Goal: Task Accomplishment & Management: Manage account settings

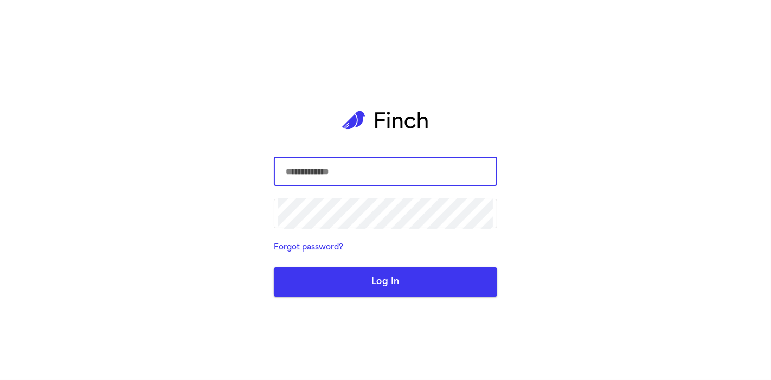
type input "**********"
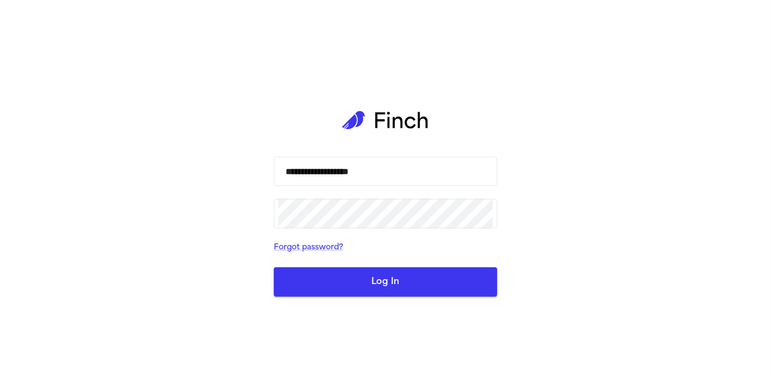
click at [361, 275] on button "Log In" at bounding box center [386, 281] width 224 height 29
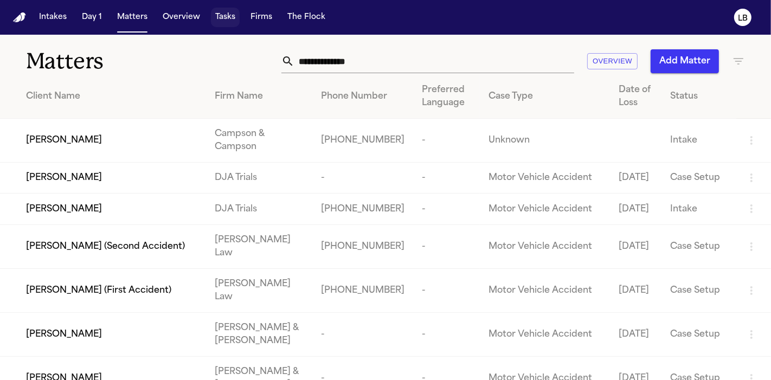
click at [216, 19] on button "Tasks" at bounding box center [225, 18] width 29 height 20
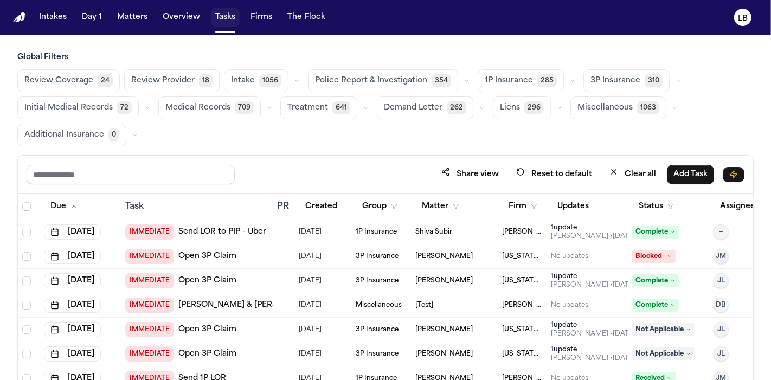
click at [227, 16] on button "Tasks" at bounding box center [225, 18] width 29 height 20
click at [524, 202] on button "Firm" at bounding box center [523, 207] width 42 height 20
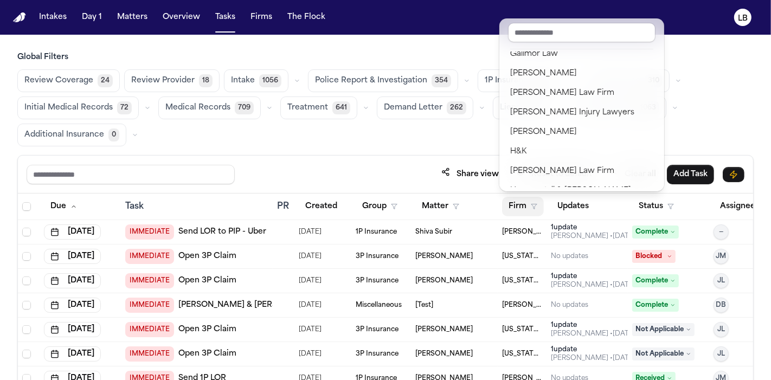
scroll to position [475, 0]
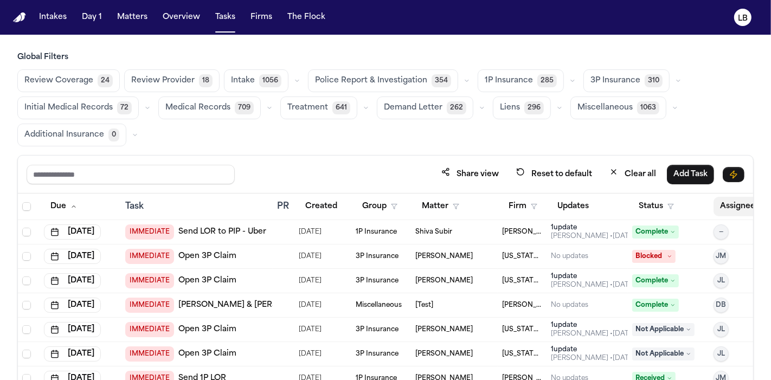
click at [735, 213] on button "Assignee" at bounding box center [743, 207] width 59 height 20
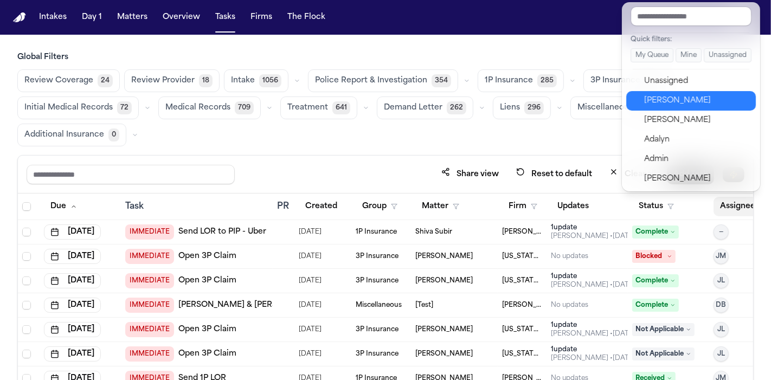
click at [682, 102] on div "[PERSON_NAME]" at bounding box center [697, 100] width 106 height 13
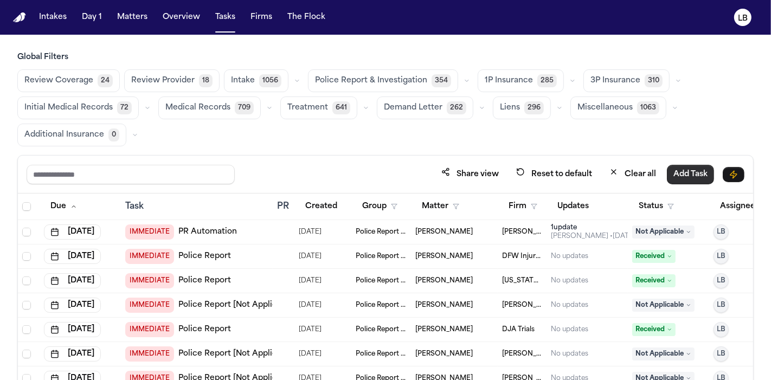
click at [656, 201] on button "Status" at bounding box center [657, 207] width 48 height 20
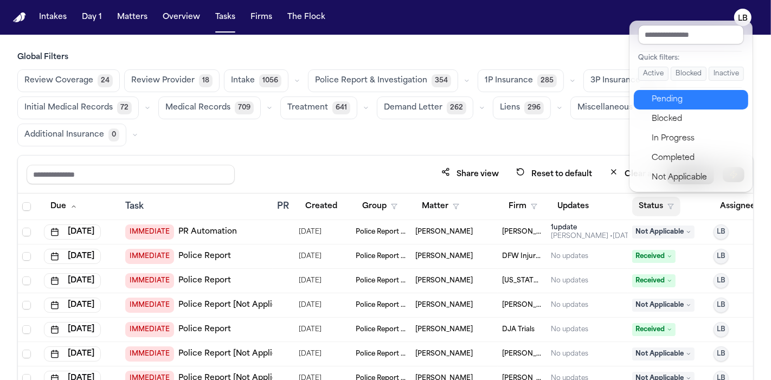
click at [683, 91] on button "Pending" at bounding box center [691, 100] width 114 height 20
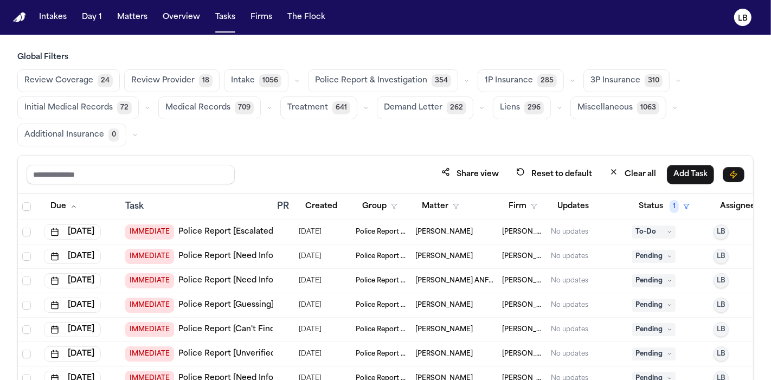
click at [441, 228] on span "Darrion Pierce" at bounding box center [445, 232] width 58 height 9
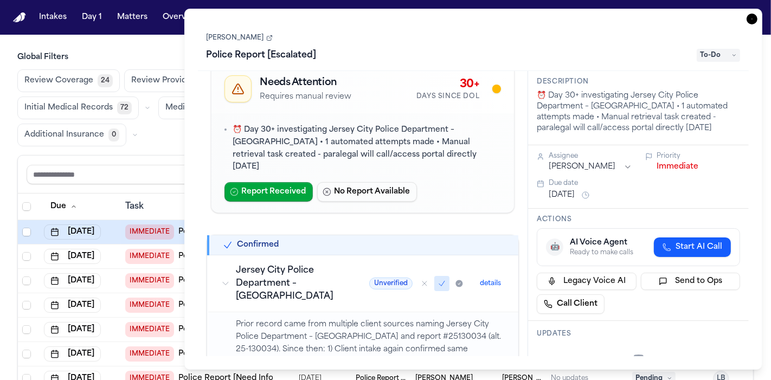
scroll to position [19, 0]
click at [245, 37] on link "Darrion Pierce" at bounding box center [240, 38] width 66 height 9
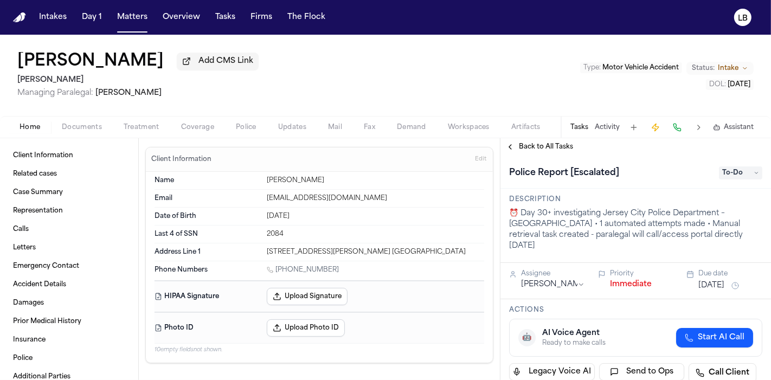
click at [79, 126] on span "Documents" at bounding box center [82, 127] width 40 height 9
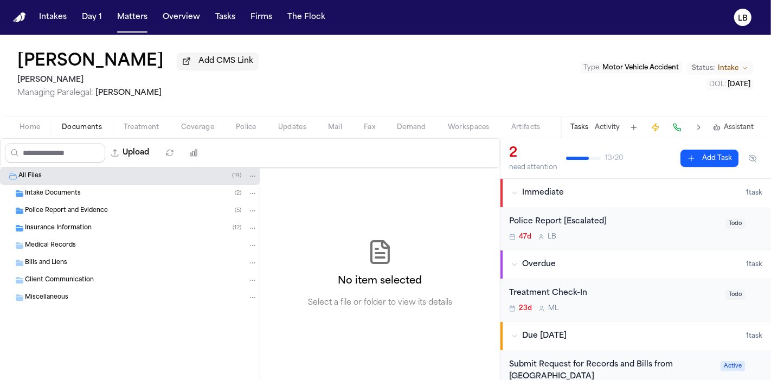
click at [47, 214] on div "Police Report and Evidence ( 5 )" at bounding box center [141, 211] width 233 height 10
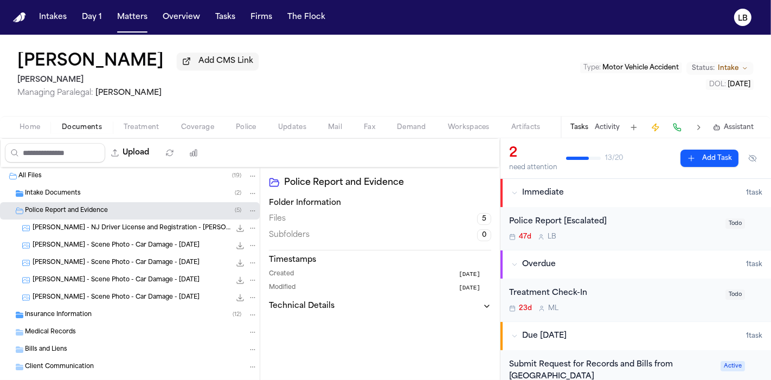
click at [36, 123] on span "Home" at bounding box center [30, 127] width 21 height 9
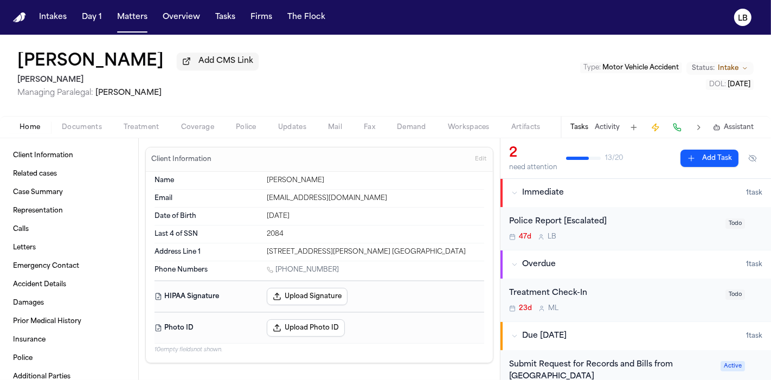
click at [582, 213] on div "Police Report [Escalated] 47d L B Todo" at bounding box center [636, 228] width 271 height 43
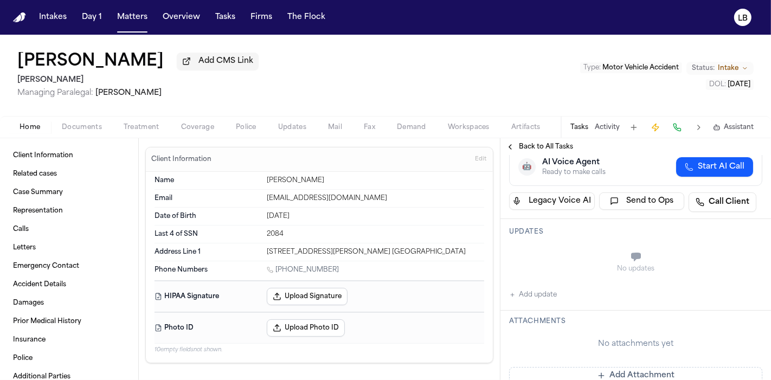
scroll to position [8, 0]
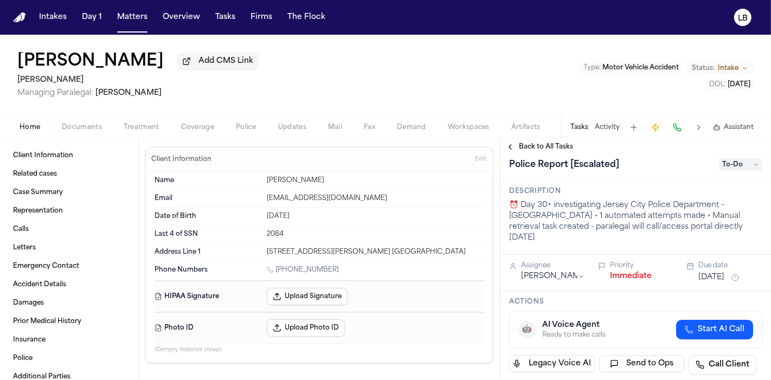
click at [582, 213] on p "⏰ Day 30+ investigating Jersey City Police Department – South District • 1 auto…" at bounding box center [635, 221] width 253 height 43
click at [254, 124] on span "Police" at bounding box center [246, 127] width 21 height 9
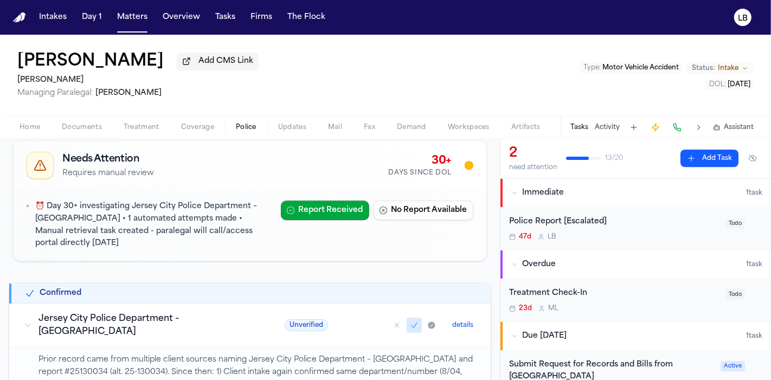
scroll to position [164, 0]
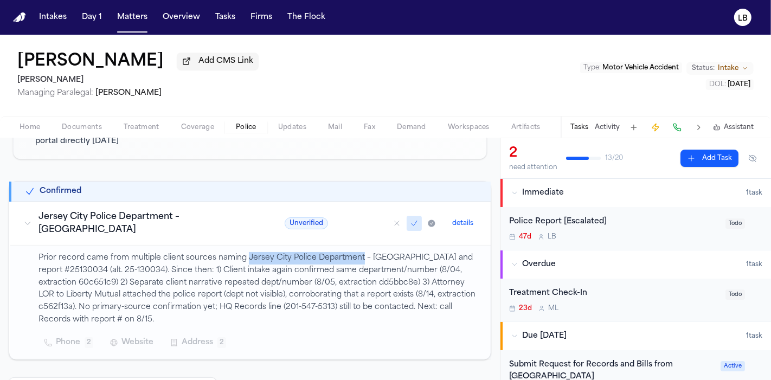
drag, startPoint x: 247, startPoint y: 254, endPoint x: 360, endPoint y: 252, distance: 112.3
click at [360, 252] on p "Prior record came from multiple client sources naming Jersey City Police Depart…" at bounding box center [258, 289] width 439 height 74
copy p "Jersey City Police Department"
drag, startPoint x: 138, startPoint y: 12, endPoint x: 139, endPoint y: 28, distance: 15.2
click at [138, 12] on button "Matters" at bounding box center [132, 18] width 39 height 20
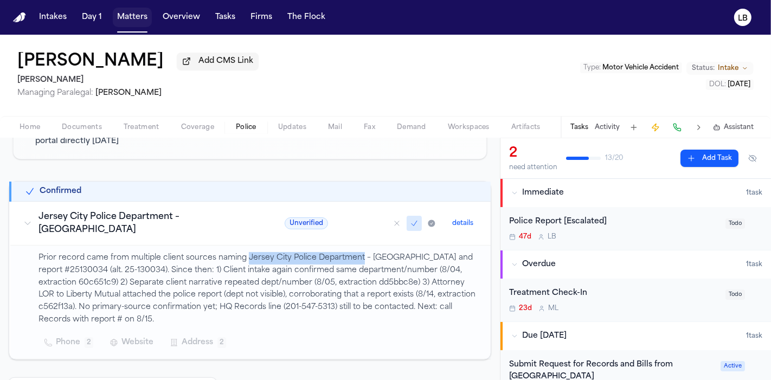
click at [138, 12] on button "Matters" at bounding box center [132, 18] width 39 height 20
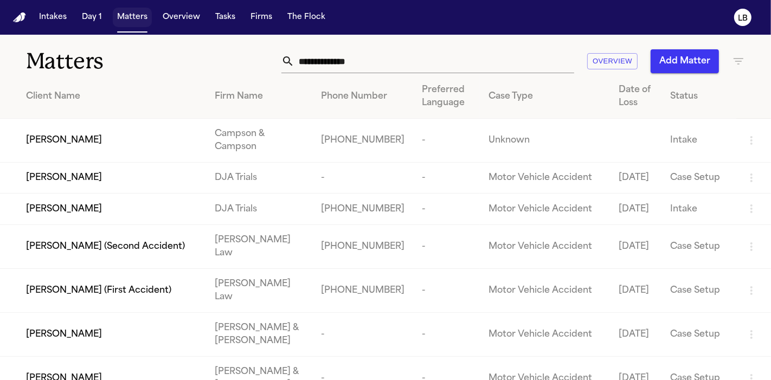
click at [134, 29] on nav "Intakes Day 1 Matters Overview Tasks Firms The Flock LB" at bounding box center [385, 17] width 771 height 35
click at [225, 15] on button "Tasks" at bounding box center [225, 18] width 29 height 20
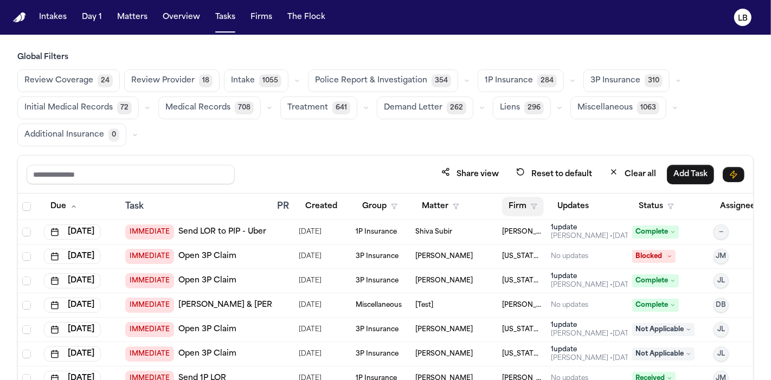
click at [532, 205] on icon "button" at bounding box center [534, 206] width 7 height 7
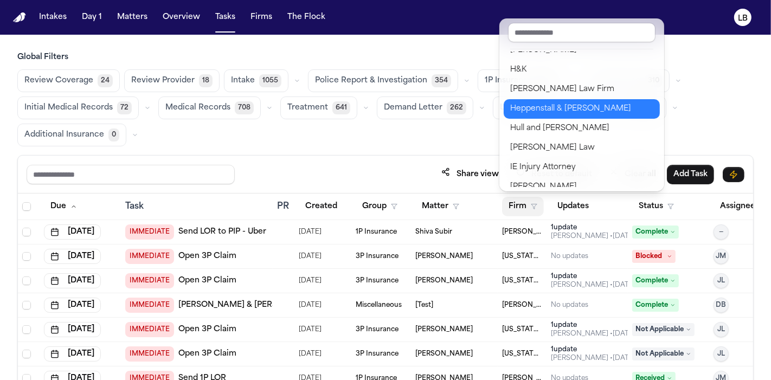
scroll to position [537, 0]
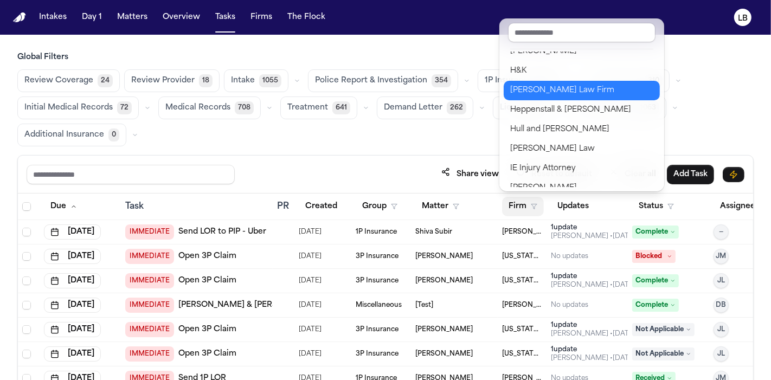
click at [552, 87] on div "Hecht Law Firm" at bounding box center [581, 90] width 143 height 13
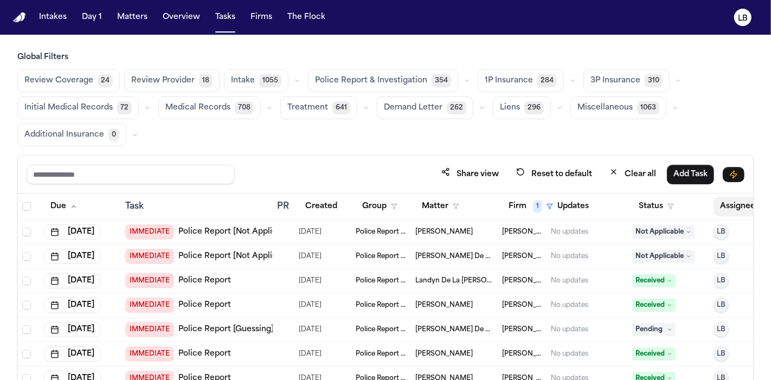
click at [740, 205] on button "Assignee" at bounding box center [743, 207] width 59 height 20
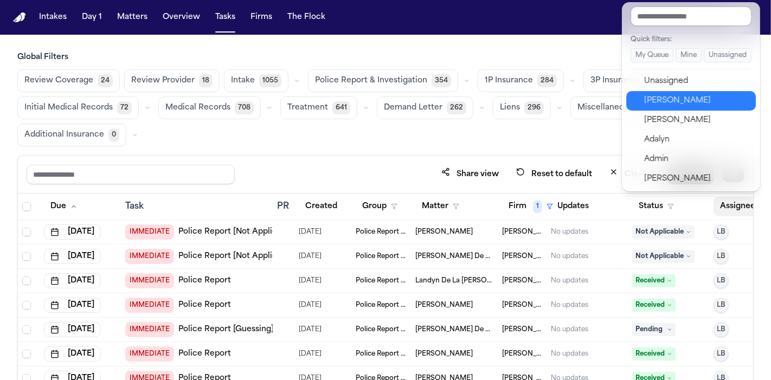
click at [690, 98] on div "[PERSON_NAME]" at bounding box center [697, 100] width 106 height 13
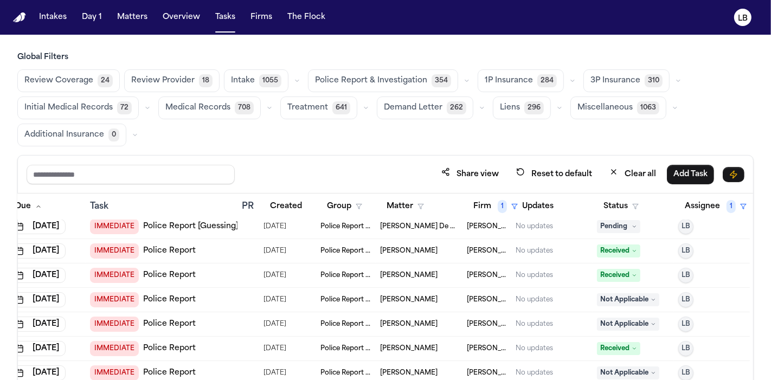
scroll to position [103, 43]
click at [633, 205] on icon "button" at bounding box center [636, 206] width 7 height 7
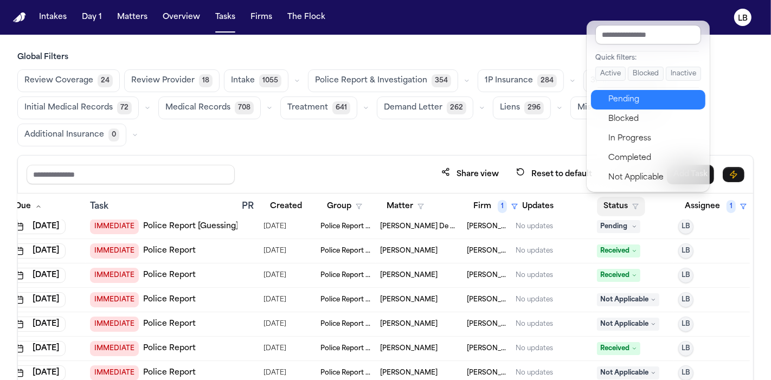
click at [637, 101] on div "Pending" at bounding box center [654, 99] width 91 height 13
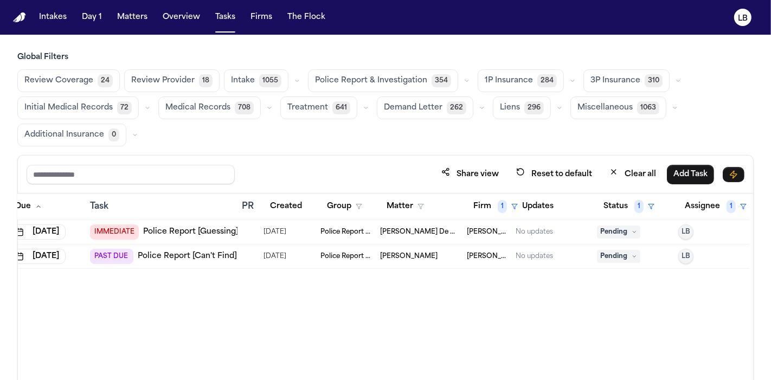
scroll to position [0, 34]
click at [356, 255] on span "Police Report & Investigation" at bounding box center [347, 256] width 51 height 9
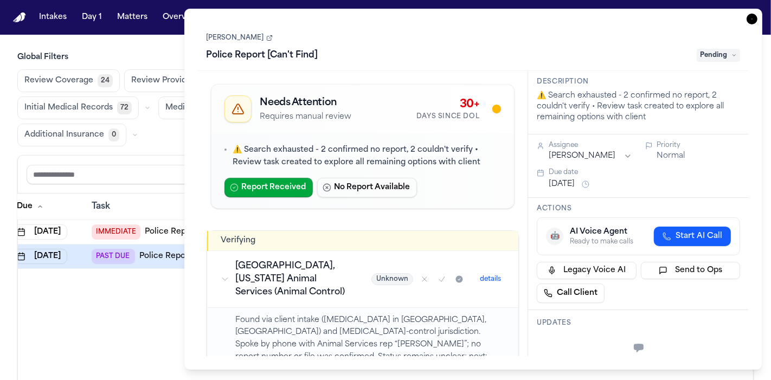
click at [236, 34] on link "Cindy Odom" at bounding box center [240, 38] width 66 height 9
click at [754, 15] on icon "button" at bounding box center [752, 19] width 11 height 11
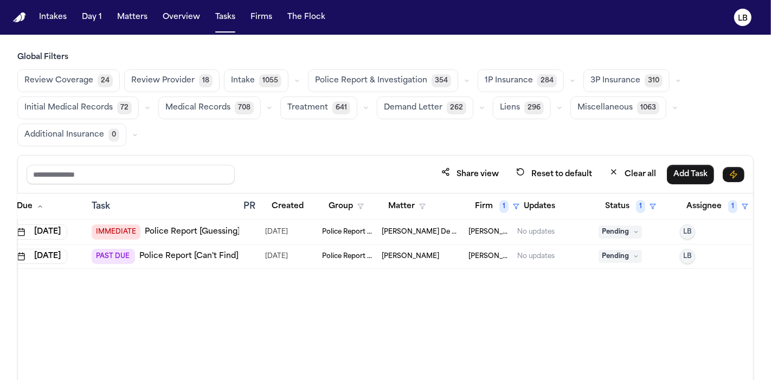
click at [459, 233] on div "Zachary De La Cruz" at bounding box center [421, 232] width 78 height 9
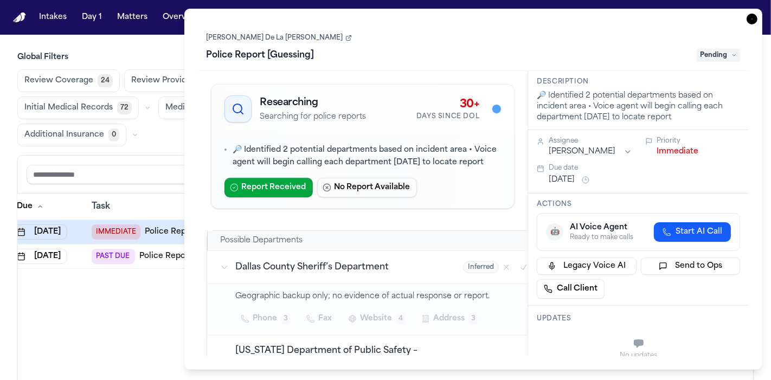
click at [252, 36] on link "Zachary De La Cruz" at bounding box center [279, 38] width 145 height 9
click at [748, 17] on icon "button" at bounding box center [752, 19] width 11 height 11
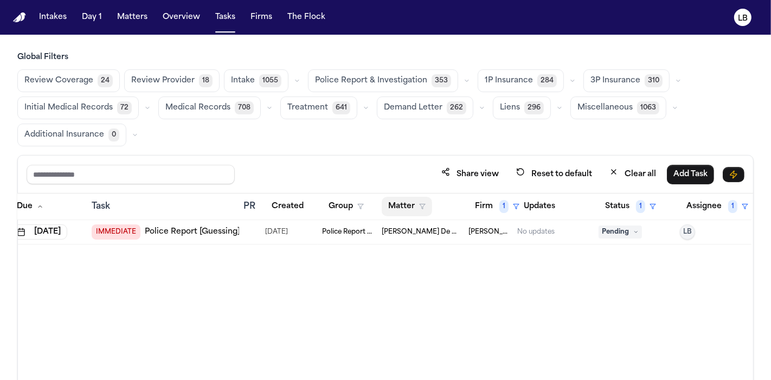
click at [390, 197] on button "Matter" at bounding box center [407, 207] width 50 height 20
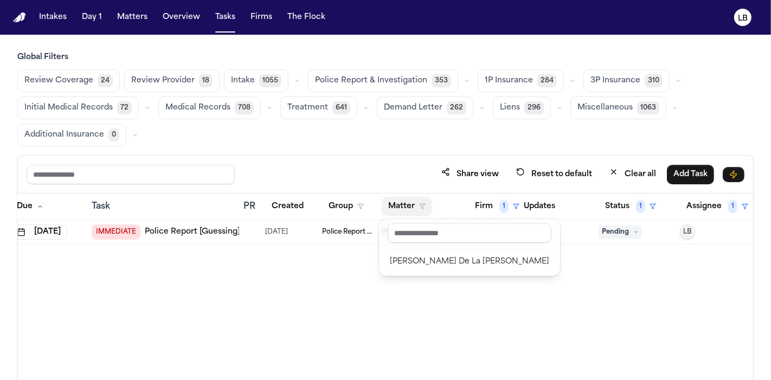
click at [390, 197] on button "Matter" at bounding box center [407, 207] width 50 height 20
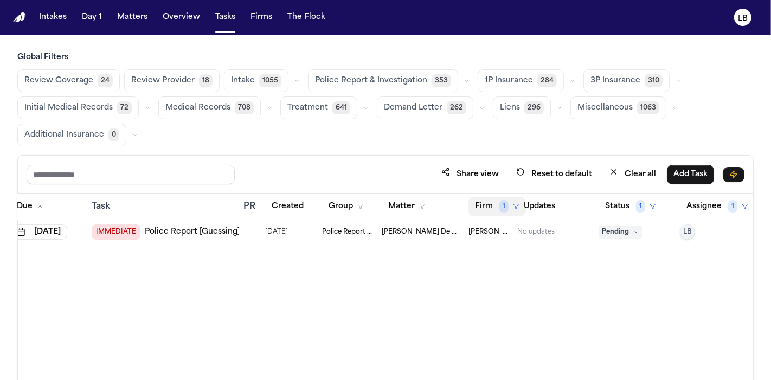
click at [478, 207] on button "Firm 1" at bounding box center [498, 207] width 58 height 20
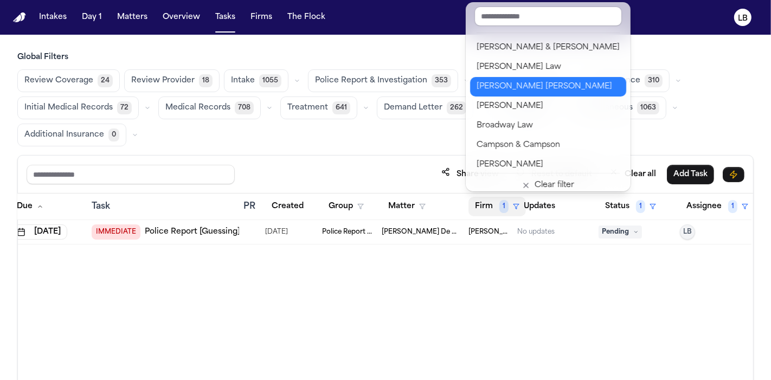
scroll to position [96, 0]
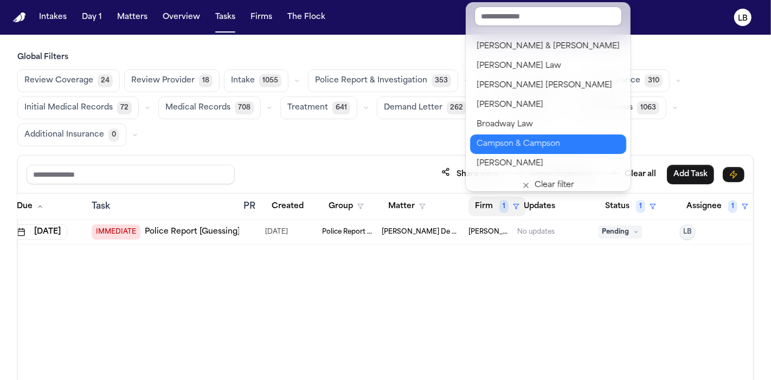
click at [570, 149] on div "Campson & Campson" at bounding box center [548, 144] width 143 height 13
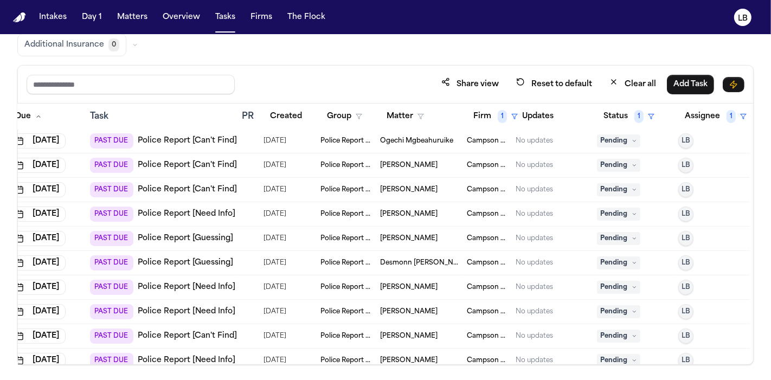
scroll to position [195, 43]
click at [316, 234] on td "Police Report & Investigation" at bounding box center [346, 240] width 60 height 24
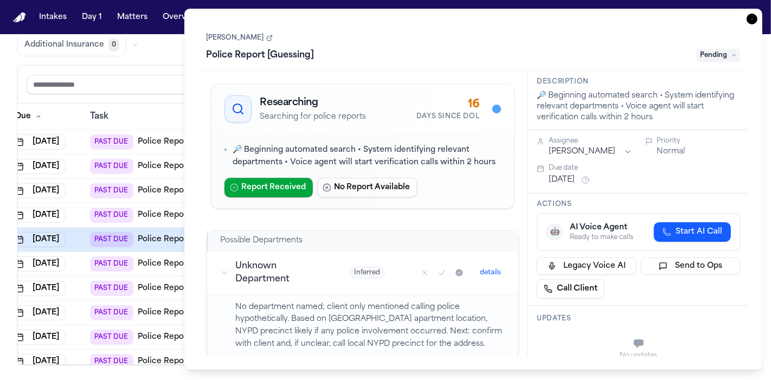
click at [754, 19] on icon "button" at bounding box center [752, 19] width 11 height 11
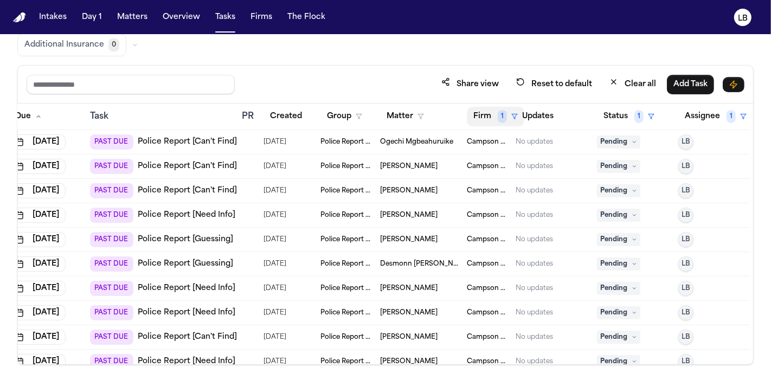
click at [473, 121] on button "Firm 1" at bounding box center [496, 117] width 58 height 20
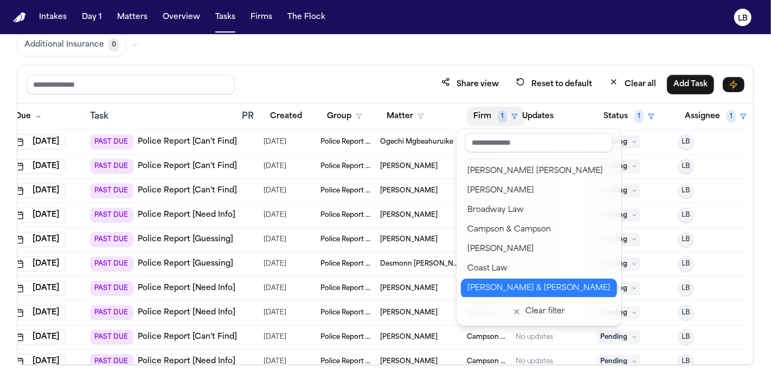
scroll to position [180, 0]
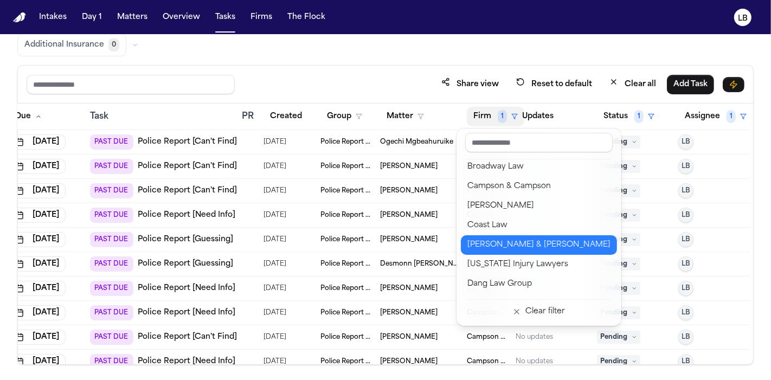
click at [513, 241] on div "Collins & Collins" at bounding box center [539, 245] width 143 height 13
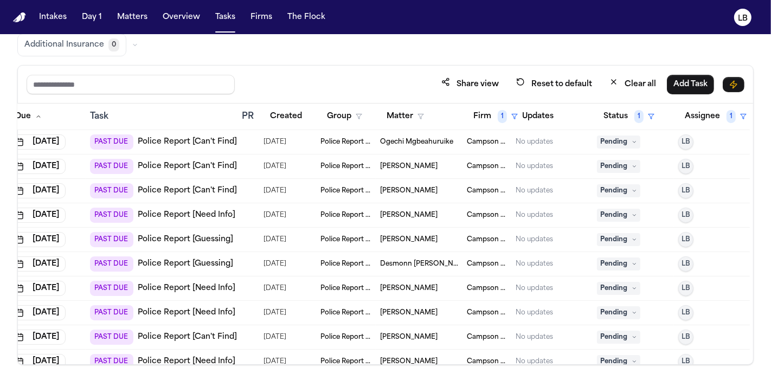
scroll to position [0, 34]
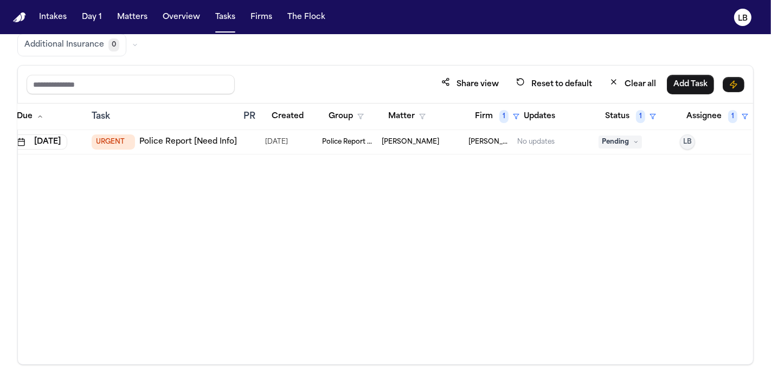
click at [424, 140] on span "Colin O’Keefe" at bounding box center [411, 142] width 58 height 9
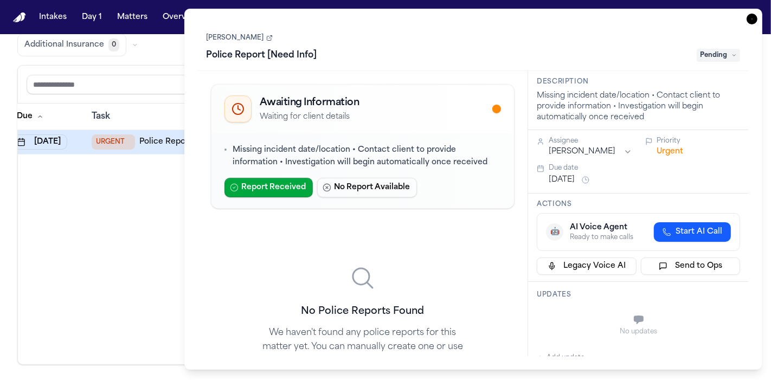
click at [244, 41] on link "Colin O’Keefe" at bounding box center [240, 38] width 66 height 9
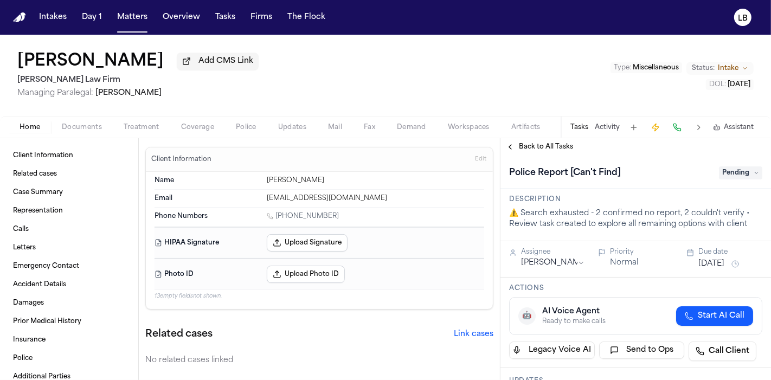
click at [89, 122] on button "Documents" at bounding box center [82, 127] width 62 height 13
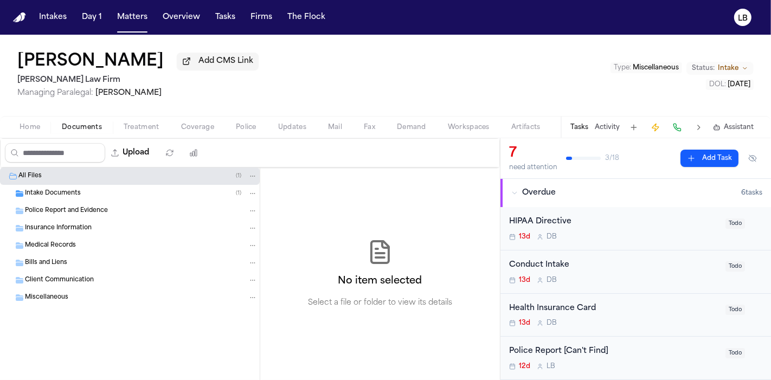
click at [71, 212] on span "Police Report and Evidence" at bounding box center [66, 211] width 83 height 9
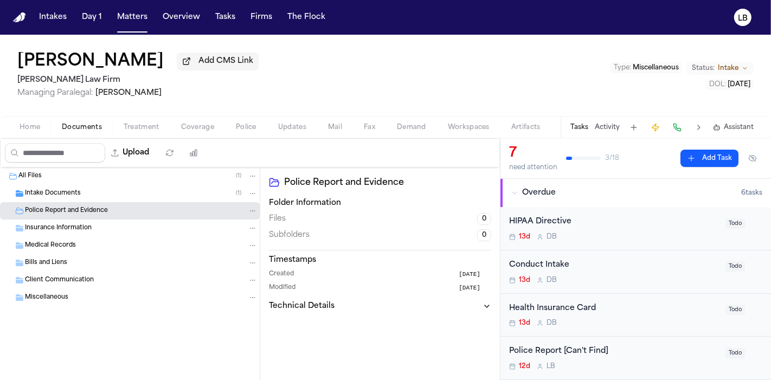
click at [151, 130] on span "Treatment" at bounding box center [142, 127] width 36 height 9
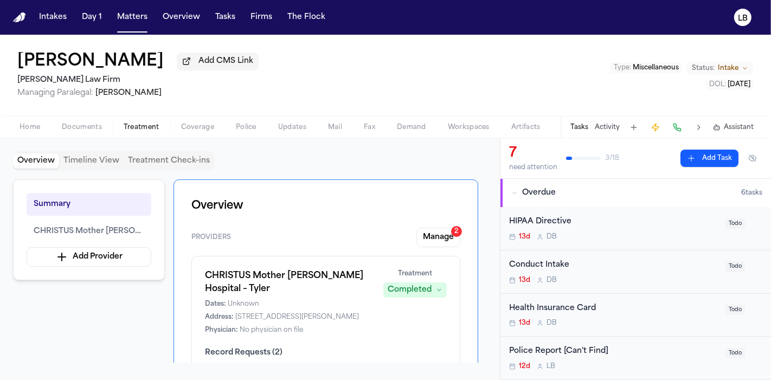
click at [86, 119] on div "Home Documents Treatment Coverage Police Updates Mail Fax Demand Workspaces Art…" at bounding box center [385, 127] width 771 height 22
click at [84, 125] on span "Documents" at bounding box center [82, 127] width 40 height 9
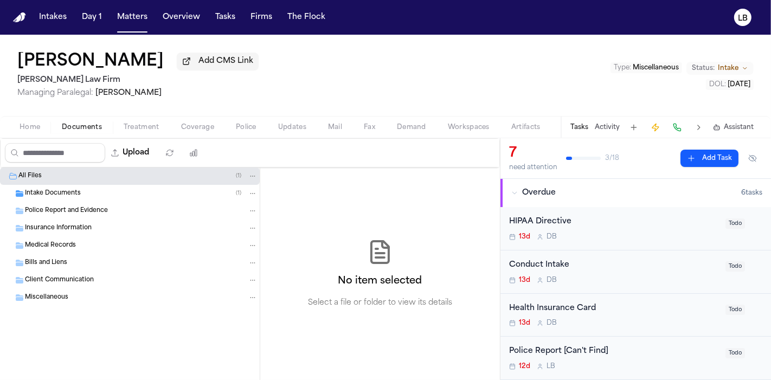
click at [47, 189] on span "Intake Documents" at bounding box center [53, 193] width 56 height 9
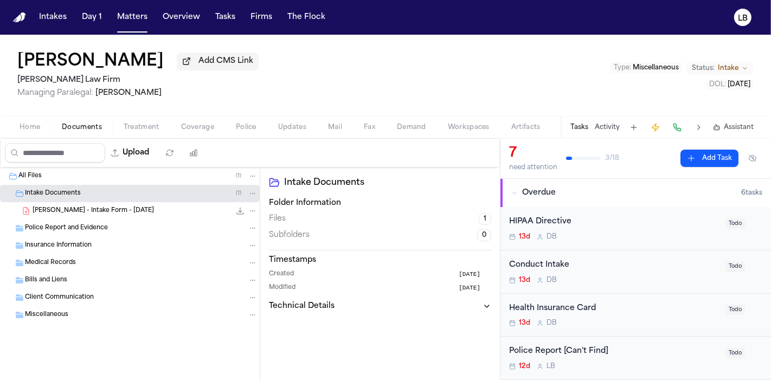
click at [65, 207] on span "C. Odom - Intake Form - 9.25.25" at bounding box center [94, 211] width 122 height 9
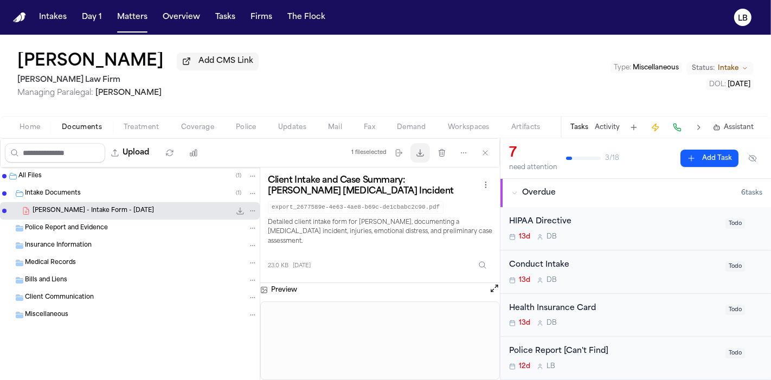
click at [429, 154] on button "Download files" at bounding box center [421, 153] width 20 height 20
click at [608, 131] on div "Tasks Activity Assistant" at bounding box center [662, 127] width 202 height 21
click at [603, 124] on button "Activity" at bounding box center [607, 127] width 25 height 9
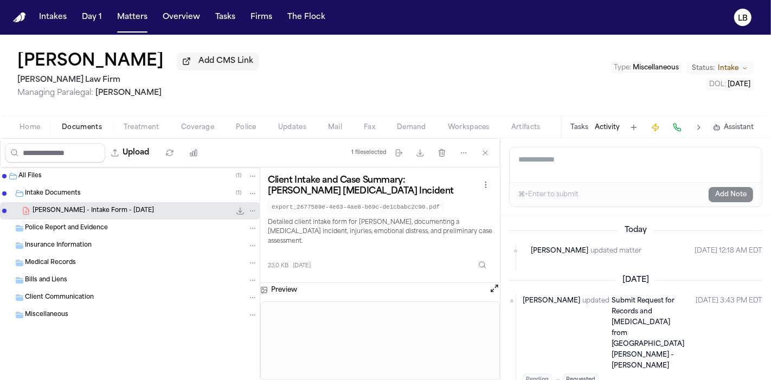
scroll to position [20, 0]
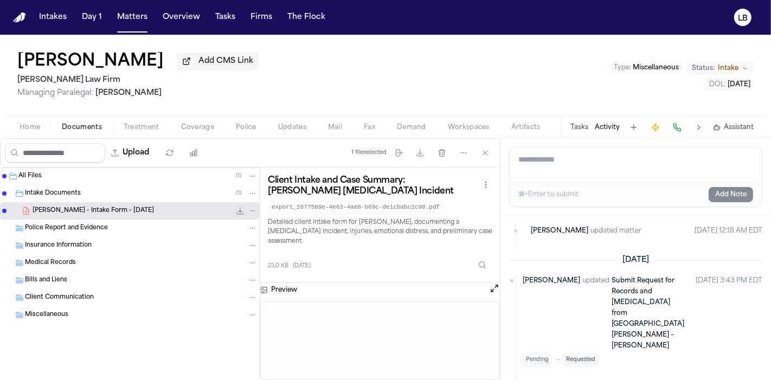
click at [590, 125] on div "Tasks Activity Assistant" at bounding box center [662, 127] width 202 height 21
click at [585, 125] on button "Tasks" at bounding box center [580, 127] width 18 height 9
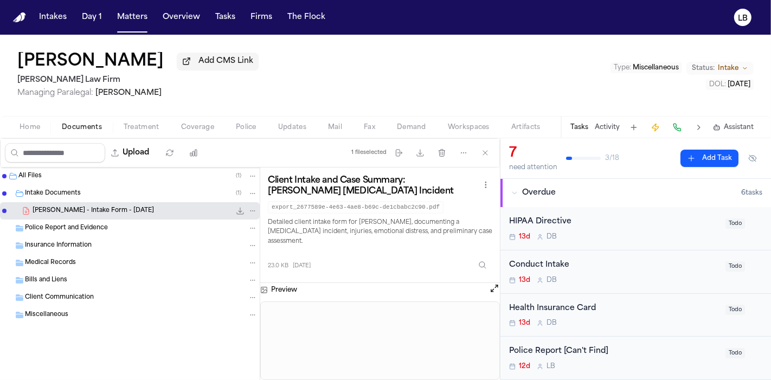
scroll to position [53, 0]
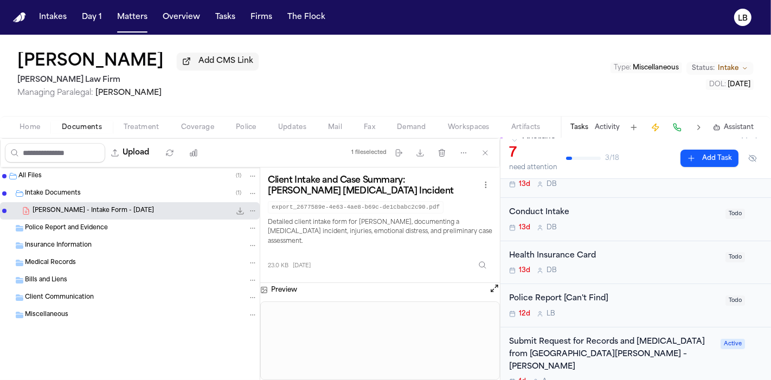
click at [610, 304] on div "Police Report [Can't Find] 12d L B" at bounding box center [614, 305] width 210 height 25
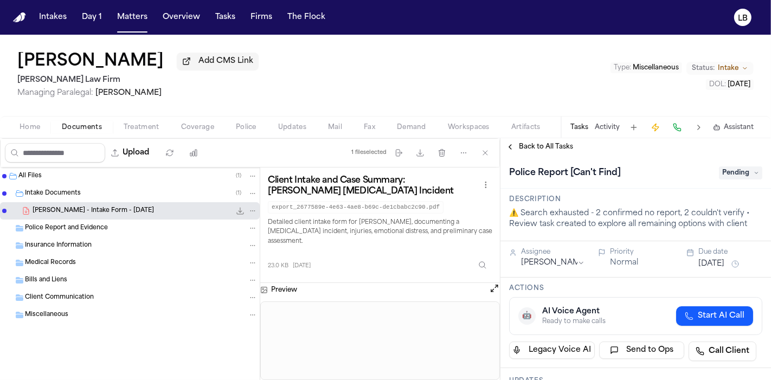
click at [725, 168] on span "Pending" at bounding box center [740, 173] width 43 height 13
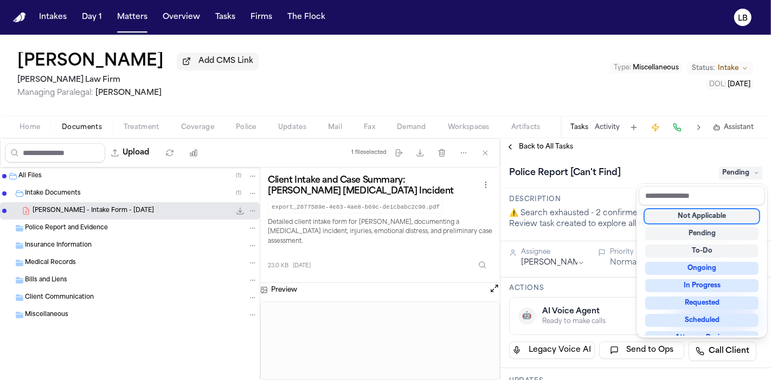
click at [724, 213] on div "Not Applicable" at bounding box center [702, 216] width 113 height 13
click at [605, 125] on div "Cindy Odom Add CMS Link Hecht Law Firm Managing Paralegal: Jessica Barrett Type…" at bounding box center [385, 208] width 771 height 346
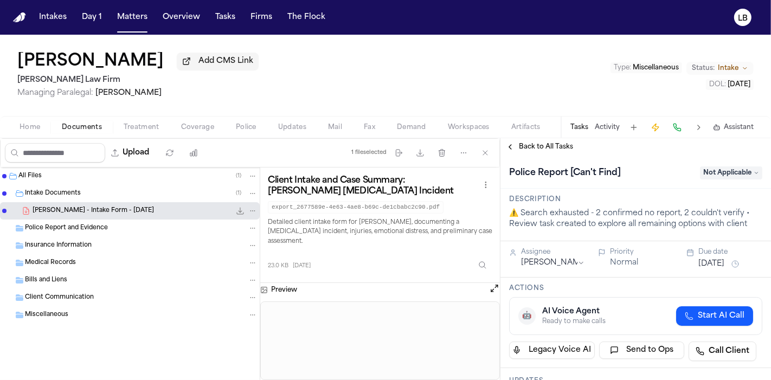
click at [605, 125] on button "Activity" at bounding box center [607, 127] width 25 height 9
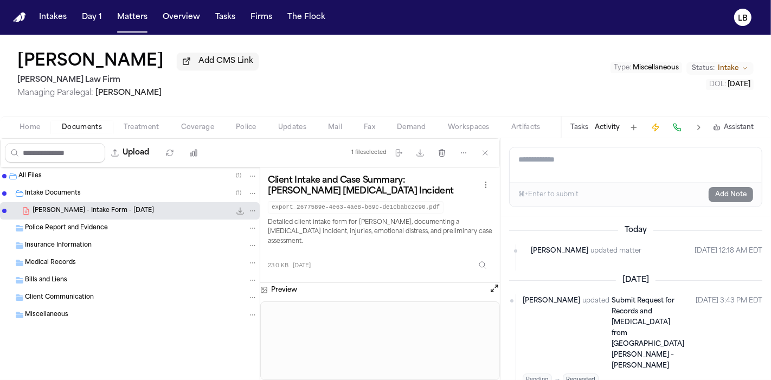
click at [608, 189] on div "⌘+Enter to submit Add Note" at bounding box center [636, 194] width 252 height 24
click at [605, 187] on div "⌘+Enter to submit Add Note" at bounding box center [636, 194] width 252 height 24
click at [591, 174] on textarea "Add a note to this matter" at bounding box center [636, 165] width 252 height 35
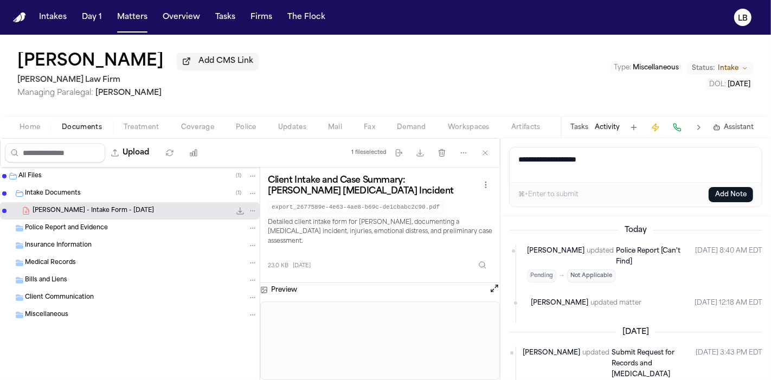
paste textarea "**********"
click at [598, 156] on textarea "**********" at bounding box center [636, 165] width 253 height 35
click at [750, 160] on textarea "**********" at bounding box center [636, 165] width 253 height 35
type textarea "**********"
click at [726, 189] on button "Add Note" at bounding box center [731, 194] width 44 height 15
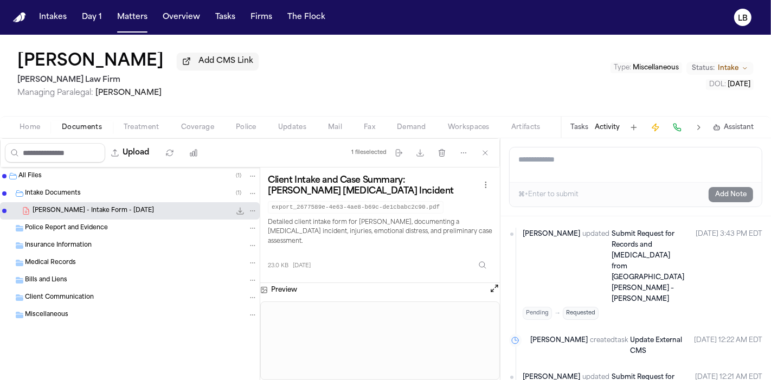
scroll to position [266, 0]
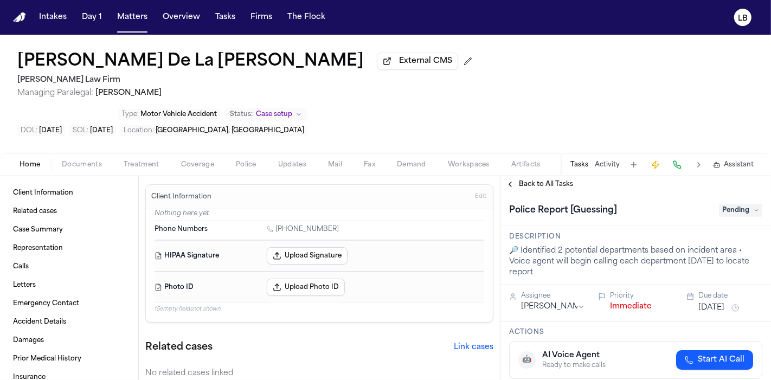
click at [91, 161] on span "Documents" at bounding box center [82, 165] width 40 height 9
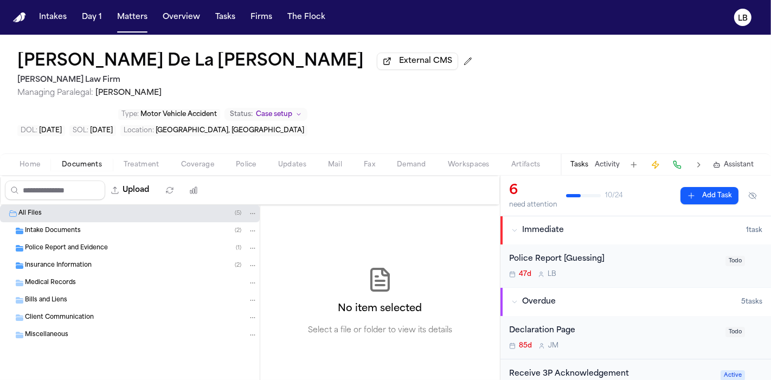
click at [72, 244] on span "Police Report and Evidence" at bounding box center [66, 248] width 83 height 9
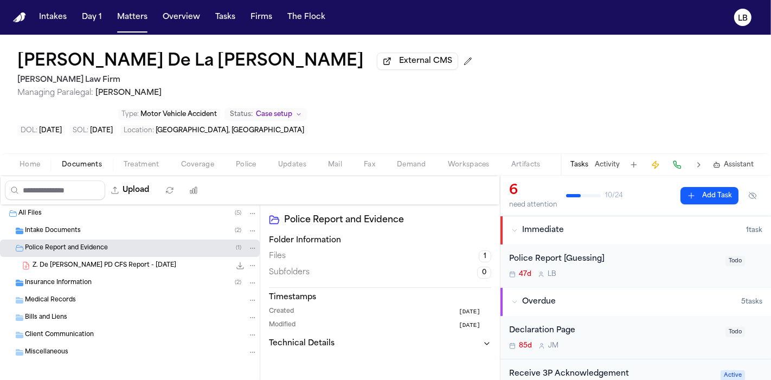
click at [79, 261] on span "Z. De La Cruz - Garland PD CFS Report - 4.18.25" at bounding box center [105, 265] width 144 height 9
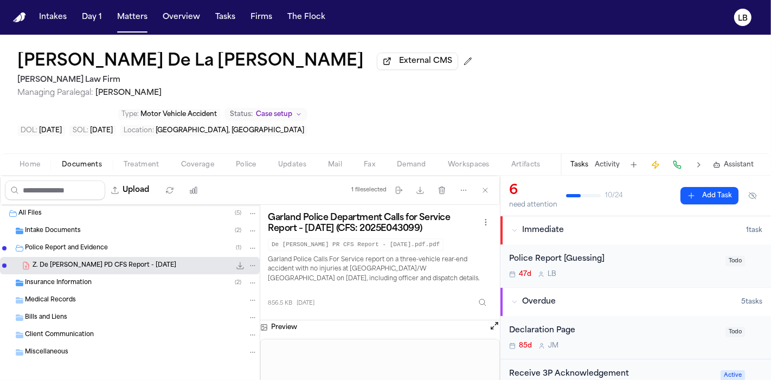
click at [31, 161] on span "Home" at bounding box center [30, 165] width 21 height 9
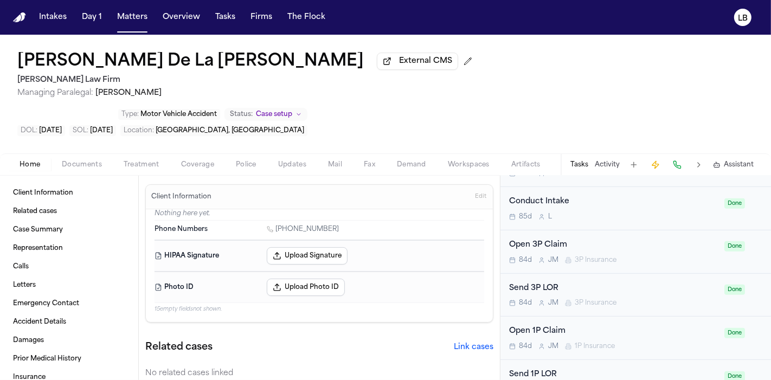
scroll to position [481, 0]
click at [606, 161] on button "Activity" at bounding box center [607, 165] width 25 height 9
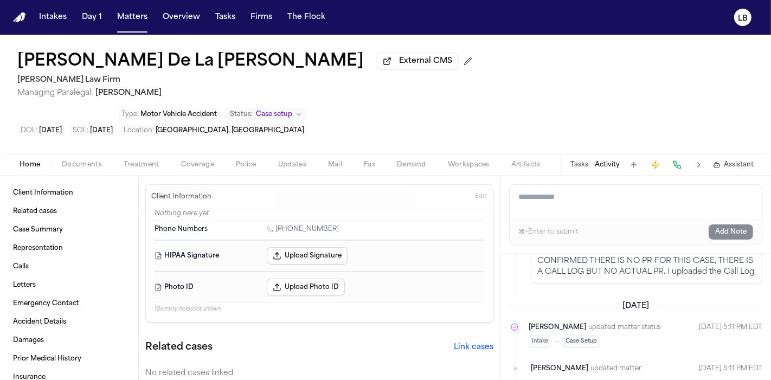
scroll to position [1915, 0]
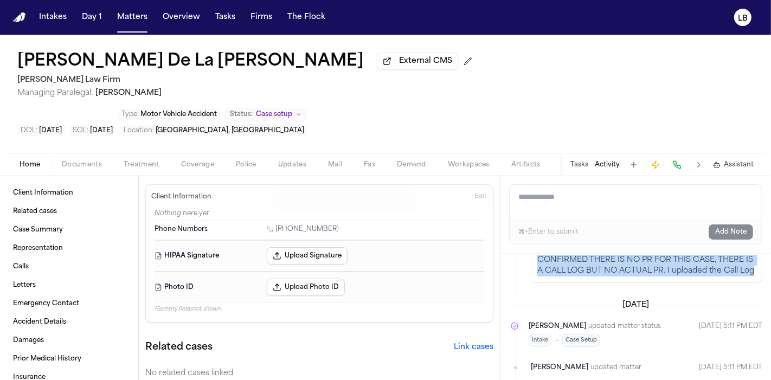
drag, startPoint x: 567, startPoint y: 272, endPoint x: 534, endPoint y: 249, distance: 40.2
click at [534, 249] on div "Lina Becerra commented Aug 14, 2025 3:45 PM EDT CONFIRMED THERE IS NO PR FOR TH…" at bounding box center [647, 258] width 232 height 50
copy div "CONFIRMED THERE IS NO PR FOR THIS CASE, THERE IS A CALL LOG BUT NO ACTUAL PR. I…"
click at [602, 161] on button "Activity" at bounding box center [607, 165] width 25 height 9
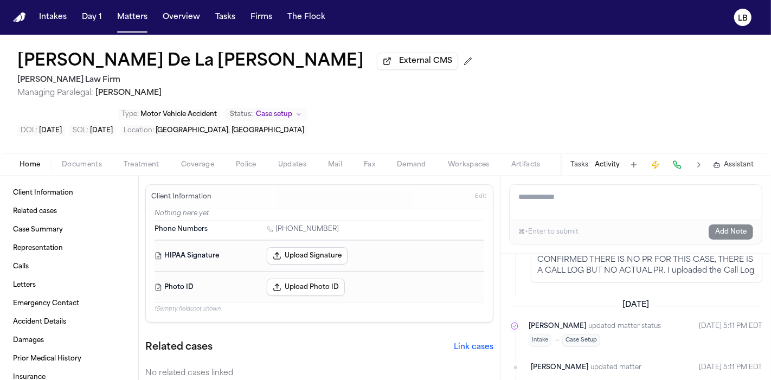
click at [573, 154] on div "Tasks Activity Assistant" at bounding box center [662, 164] width 202 height 21
click at [576, 154] on div "Tasks Activity Assistant" at bounding box center [662, 164] width 202 height 21
click at [580, 161] on button "Tasks" at bounding box center [580, 165] width 18 height 9
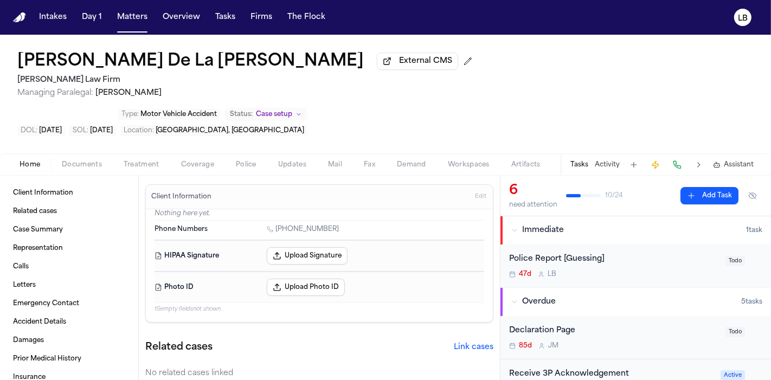
click at [634, 253] on div "Police Report [Guessing]" at bounding box center [614, 259] width 210 height 12
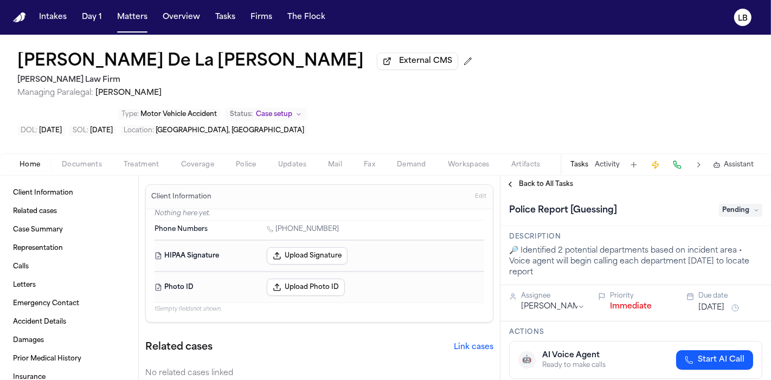
click at [735, 204] on span "Pending" at bounding box center [740, 210] width 43 height 13
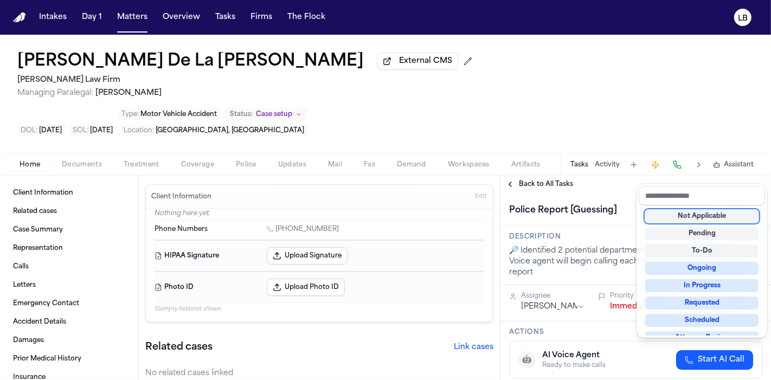
click at [718, 208] on div "Not Applicable Pending To-Do Ongoing In Progress Requested Scheduled Attorney R…" at bounding box center [702, 271] width 126 height 130
click at [713, 211] on div "Not Applicable" at bounding box center [702, 216] width 113 height 13
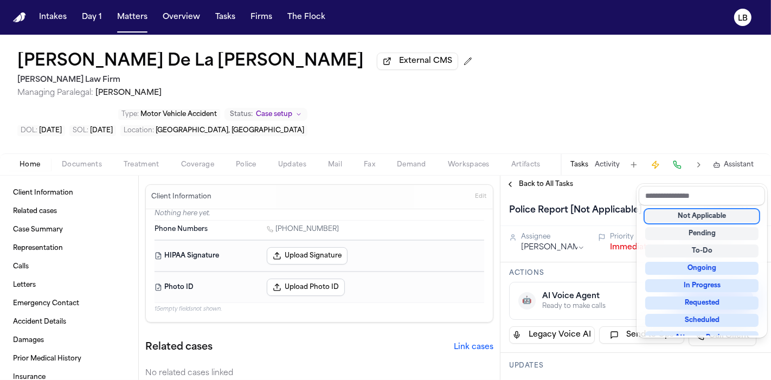
click at [227, 23] on div "Intakes Day 1 Matters Overview Tasks Firms The Flock LB Zachary De La Cruz Exte…" at bounding box center [385, 190] width 771 height 380
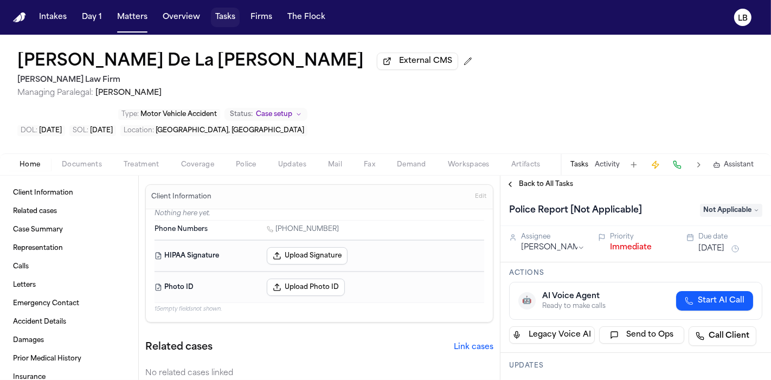
click at [227, 23] on button "Tasks" at bounding box center [225, 18] width 29 height 20
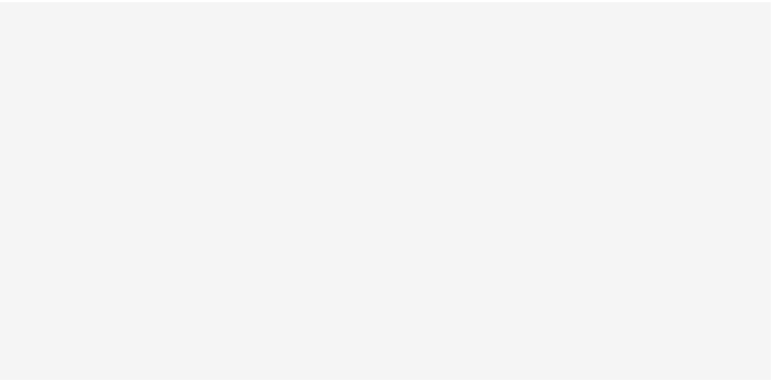
click at [244, 2] on html at bounding box center [385, 1] width 771 height 2
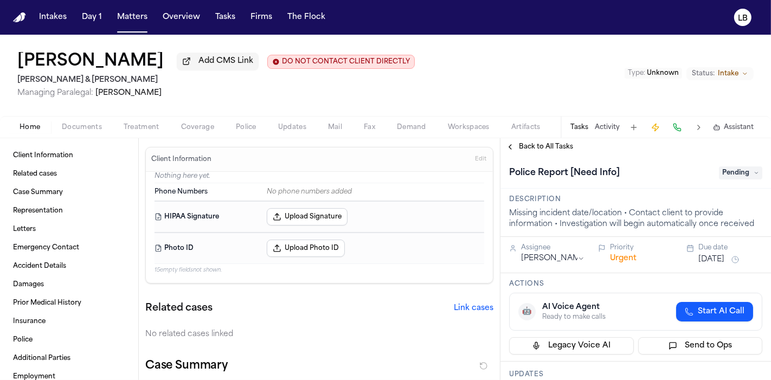
click at [87, 125] on span "Documents" at bounding box center [82, 127] width 40 height 9
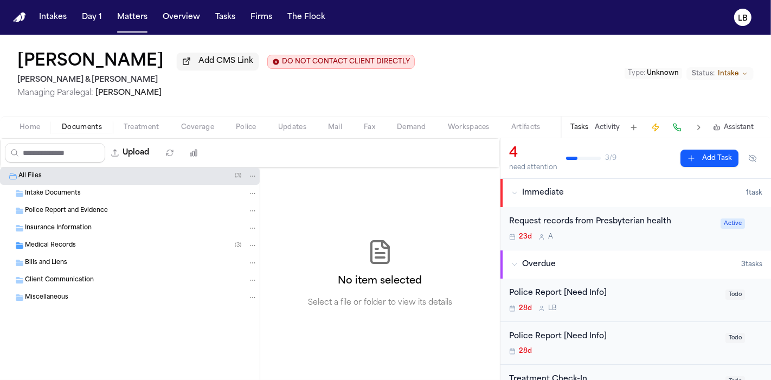
click at [71, 193] on span "Intake Documents" at bounding box center [53, 193] width 56 height 9
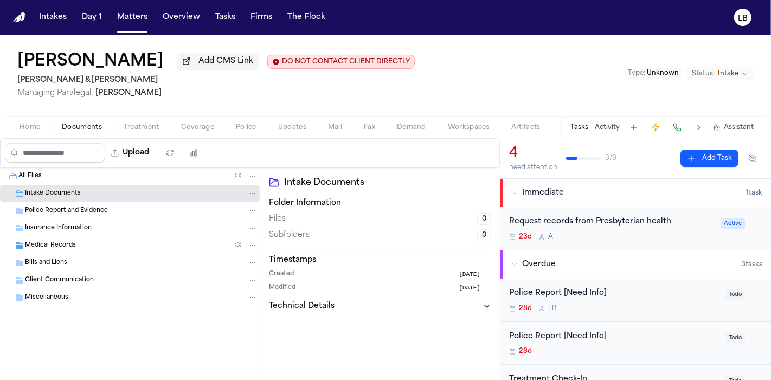
click at [22, 124] on span "Home" at bounding box center [30, 127] width 21 height 9
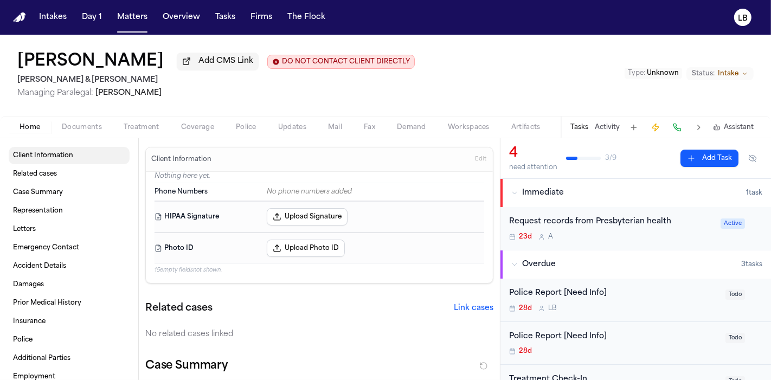
click at [63, 155] on span "Client Information" at bounding box center [43, 155] width 60 height 9
click at [51, 167] on link "Related cases" at bounding box center [69, 173] width 121 height 17
click at [58, 197] on link "Case Summary" at bounding box center [69, 192] width 121 height 17
click at [85, 131] on span "Documents" at bounding box center [82, 127] width 40 height 9
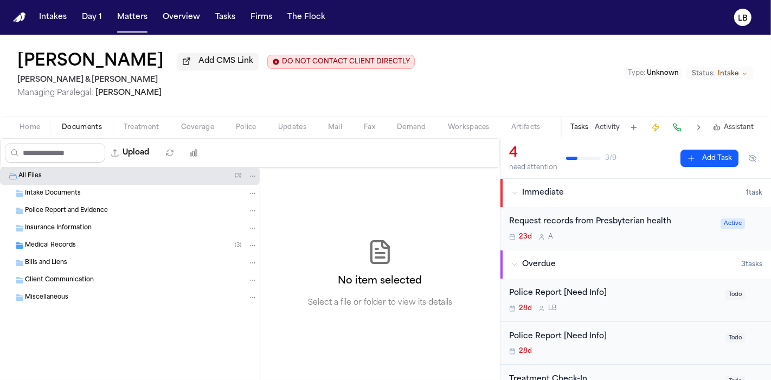
click at [72, 220] on div "Insurance Information" at bounding box center [130, 228] width 260 height 17
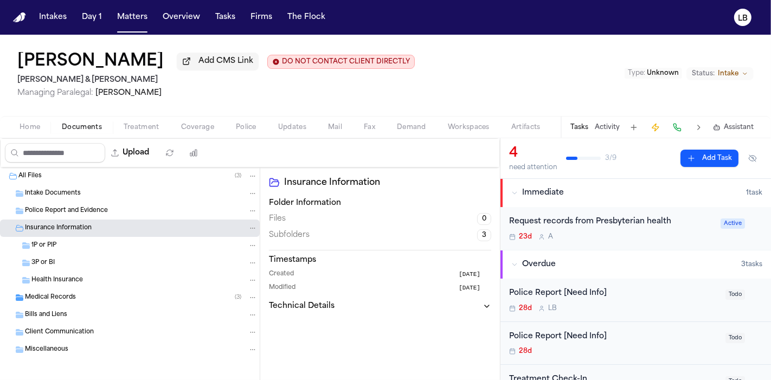
click at [64, 203] on div "Police Report and Evidence" at bounding box center [130, 210] width 260 height 17
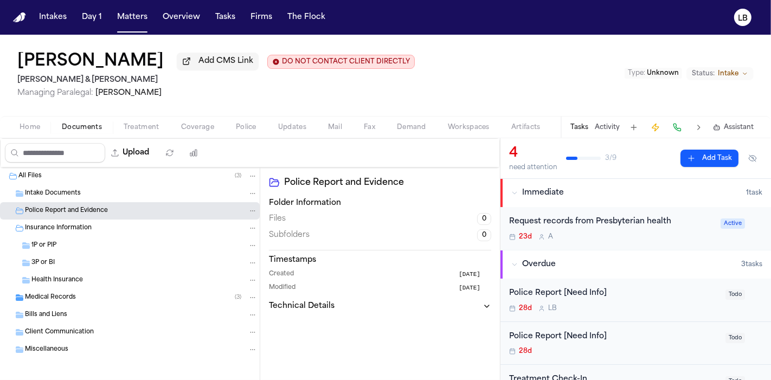
click at [30, 123] on span "Home" at bounding box center [30, 127] width 21 height 9
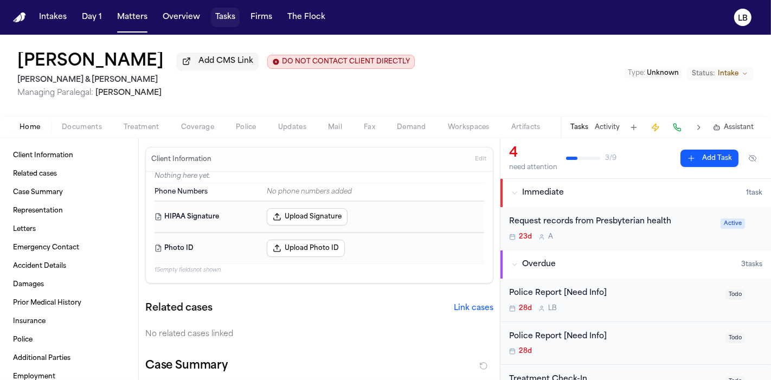
click at [220, 21] on button "Tasks" at bounding box center [225, 18] width 29 height 20
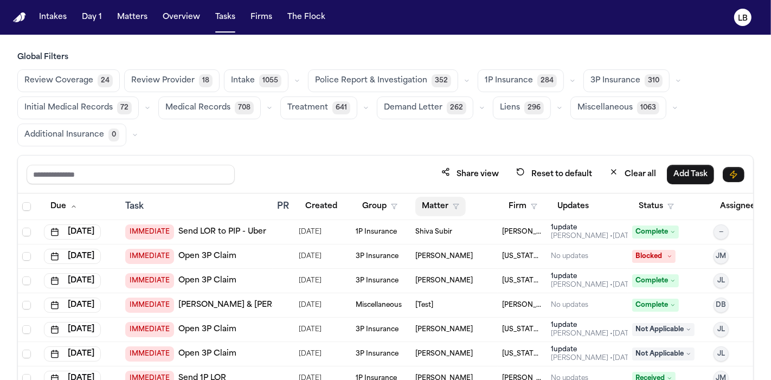
click at [443, 205] on button "Matter" at bounding box center [441, 207] width 50 height 20
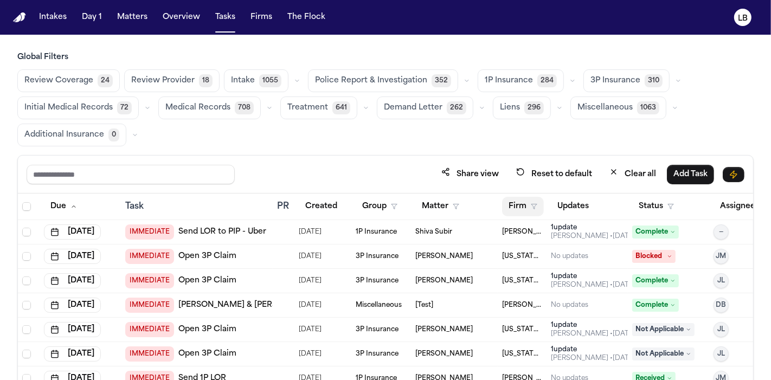
click at [517, 211] on button "Firm" at bounding box center [523, 207] width 42 height 20
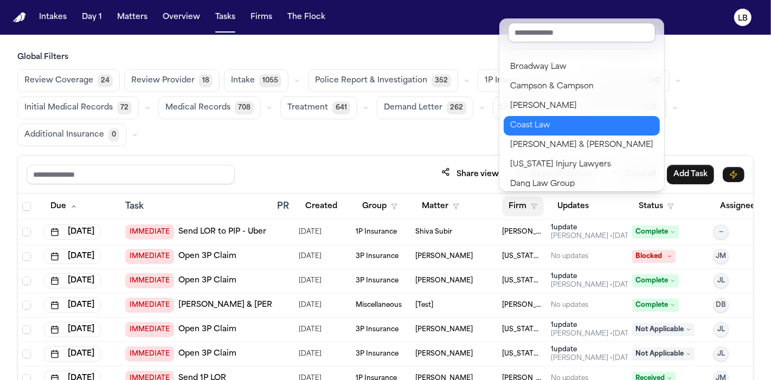
scroll to position [172, 0]
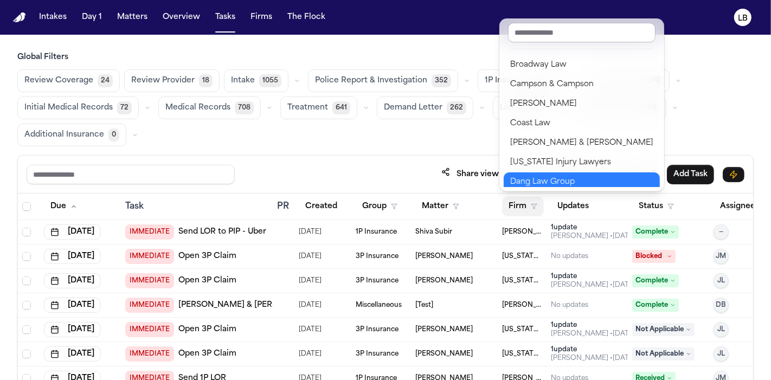
click at [580, 176] on div "Dang Law Group" at bounding box center [581, 182] width 143 height 13
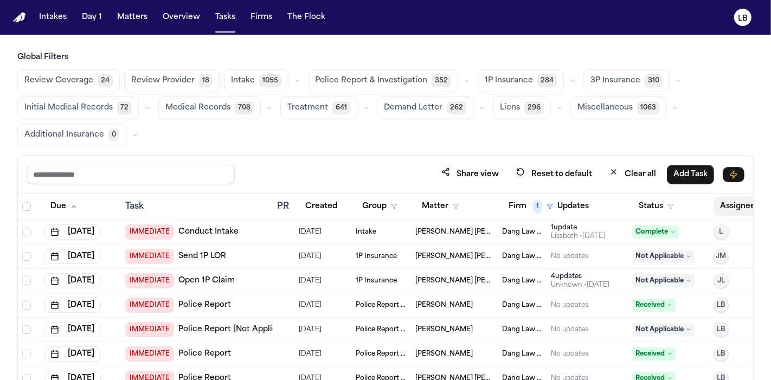
click at [719, 213] on button "Assignee" at bounding box center [743, 207] width 59 height 20
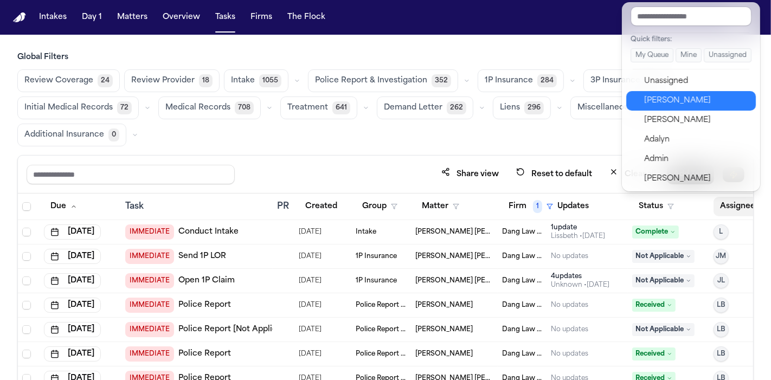
click at [704, 99] on div "[PERSON_NAME]" at bounding box center [697, 100] width 106 height 13
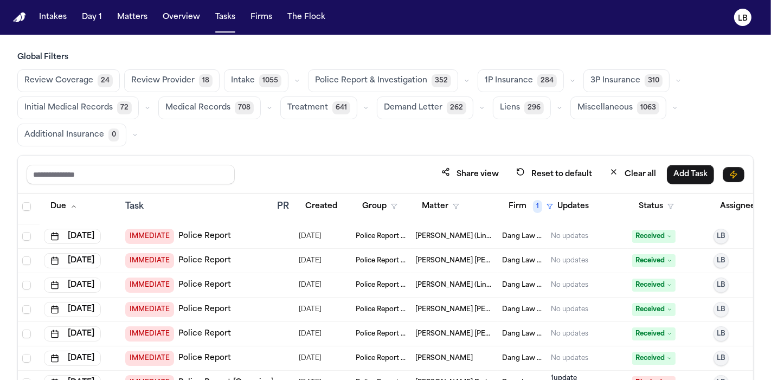
scroll to position [634, 0]
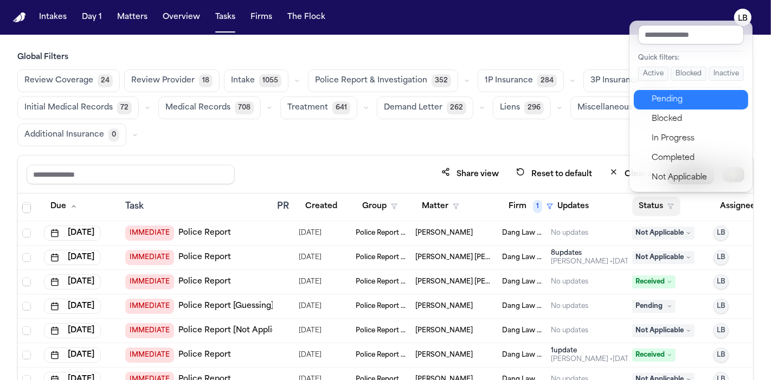
click at [680, 93] on div "Pending" at bounding box center [697, 99] width 91 height 13
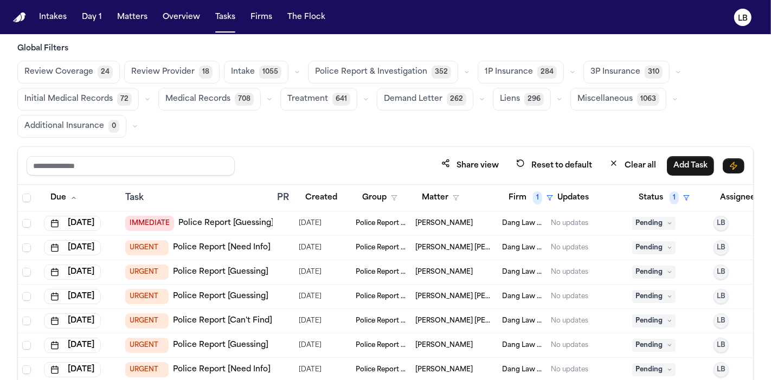
scroll to position [90, 0]
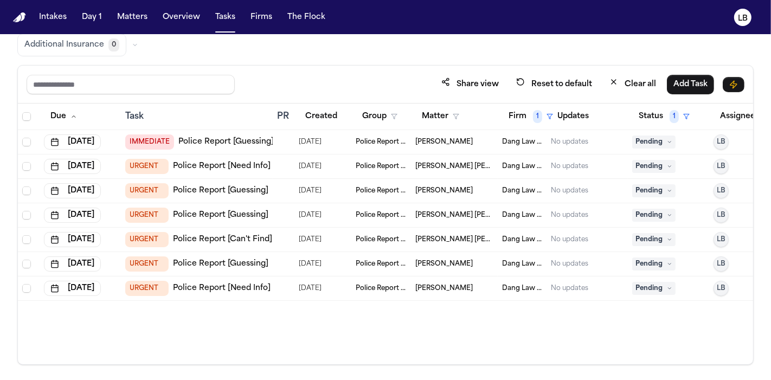
click at [439, 287] on span "[PERSON_NAME]" at bounding box center [445, 288] width 58 height 9
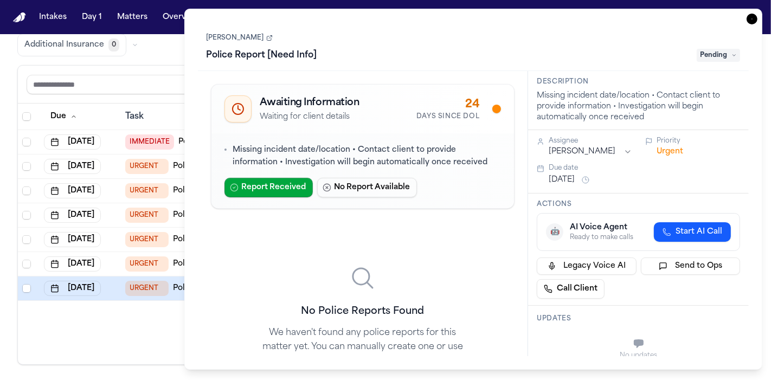
click at [241, 39] on link "[PERSON_NAME]" at bounding box center [240, 38] width 66 height 9
click at [224, 39] on link "[PERSON_NAME]" at bounding box center [240, 38] width 66 height 9
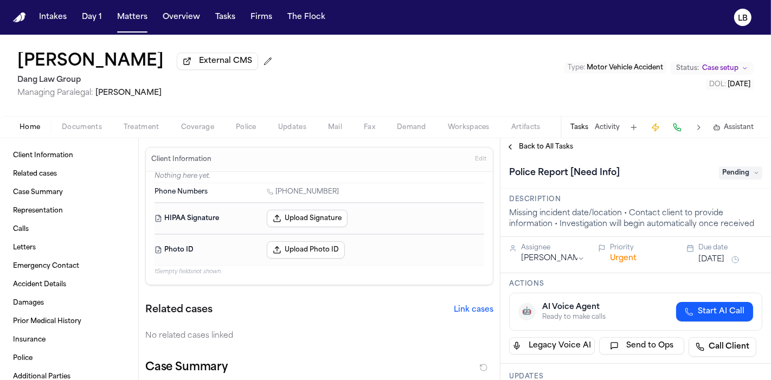
click at [82, 137] on div "Home Documents Treatment Coverage Police Updates Mail Fax Demand Workspaces Art…" at bounding box center [385, 127] width 771 height 22
click at [75, 128] on span "Documents" at bounding box center [82, 127] width 40 height 9
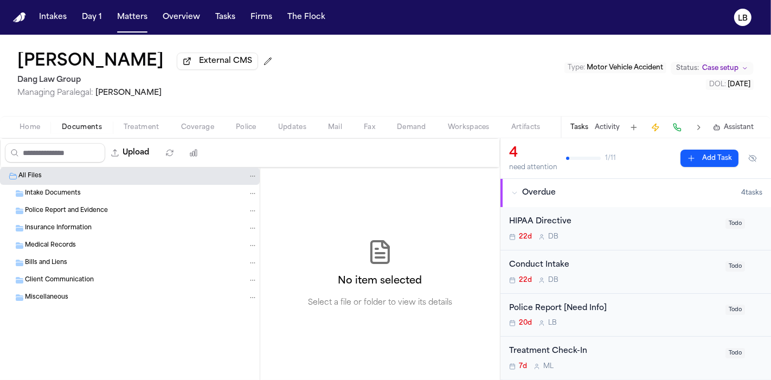
click at [78, 194] on span "Intake Documents" at bounding box center [53, 193] width 56 height 9
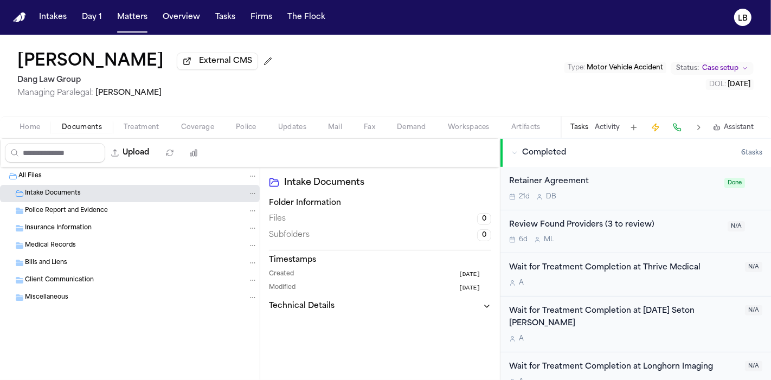
scroll to position [360, 0]
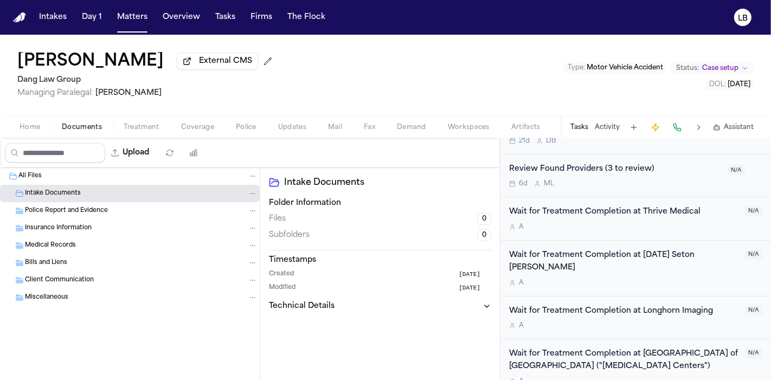
click at [34, 126] on span "Home" at bounding box center [30, 127] width 21 height 9
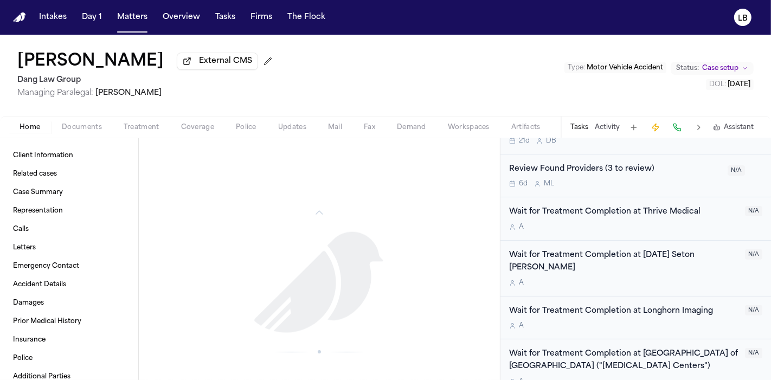
scroll to position [1247, 0]
drag, startPoint x: 0, startPoint y: 56, endPoint x: 133, endPoint y: 55, distance: 133.5
click at [133, 55] on div "[PERSON_NAME] External CMS Dang Law Group Managing Paralegal: [PERSON_NAME] Typ…" at bounding box center [385, 75] width 771 height 81
copy h1 "[PERSON_NAME]"
click at [81, 123] on span "Documents" at bounding box center [82, 127] width 40 height 9
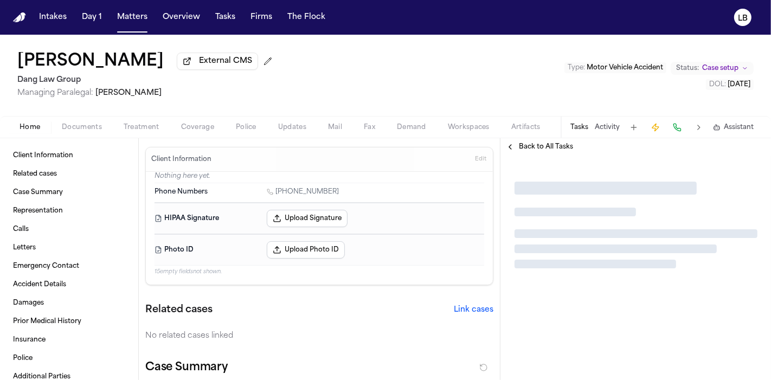
click at [85, 125] on span "Documents" at bounding box center [82, 127] width 40 height 9
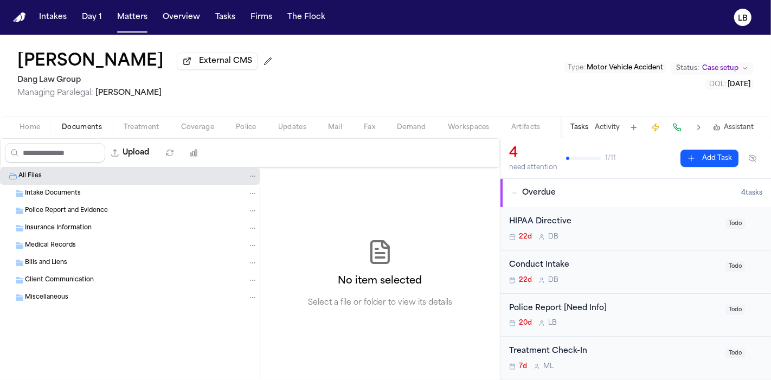
click at [119, 199] on div "Intake Documents" at bounding box center [130, 193] width 260 height 17
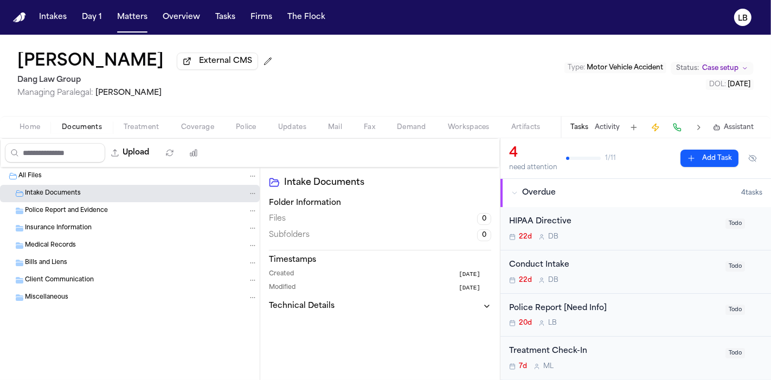
click at [121, 203] on div "Police Report and Evidence" at bounding box center [130, 210] width 260 height 17
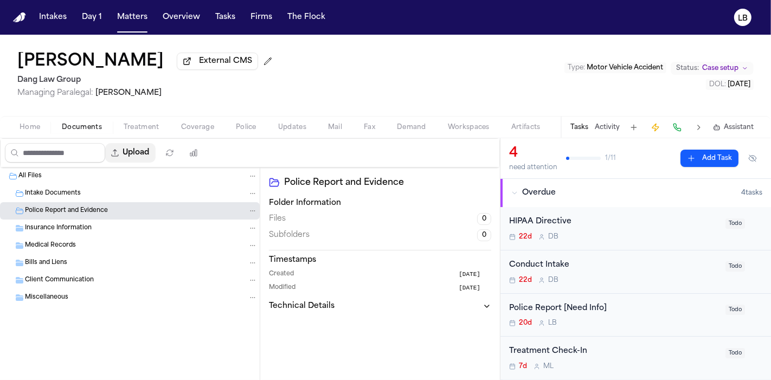
click at [151, 145] on button "Upload" at bounding box center [130, 153] width 50 height 20
select select "**********"
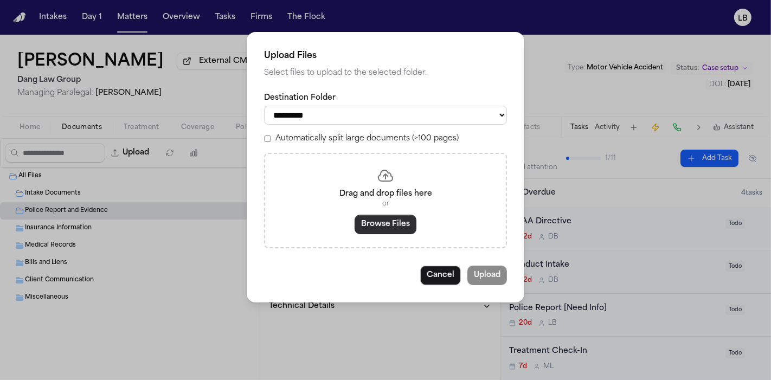
click at [374, 220] on button "Browse Files" at bounding box center [386, 225] width 62 height 20
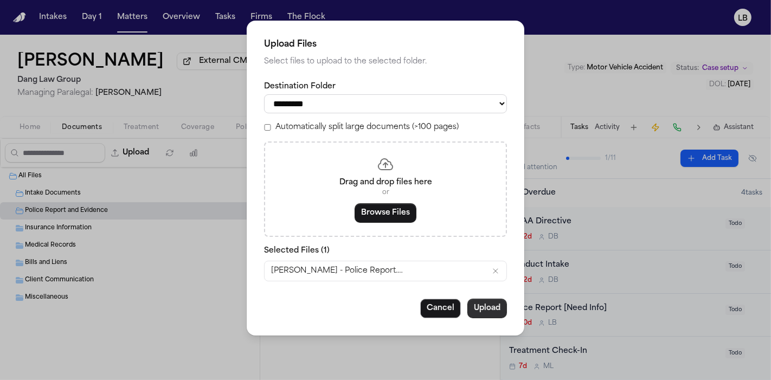
click at [487, 309] on button "Upload" at bounding box center [488, 309] width 40 height 20
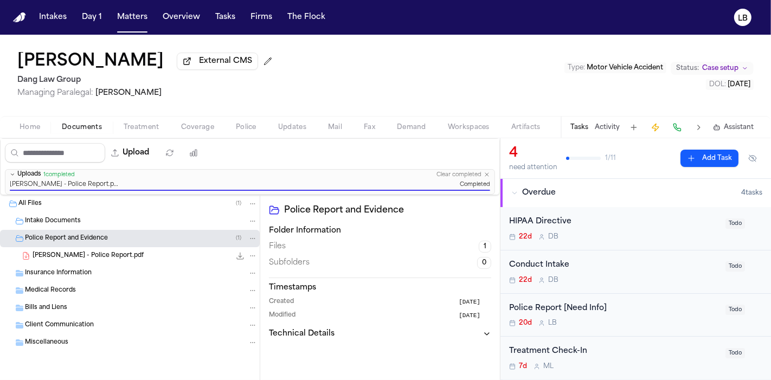
click at [669, 318] on div "Police Report [Need Info] 20d L B" at bounding box center [614, 315] width 210 height 25
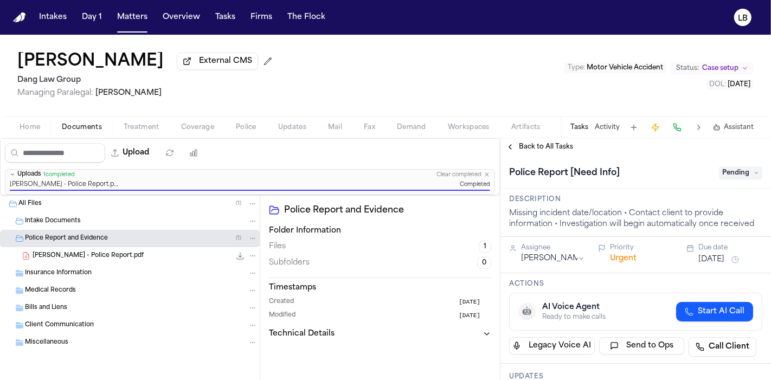
click at [723, 181] on div "Police Report [Need Info] Pending" at bounding box center [635, 172] width 253 height 17
click at [723, 177] on span "Pending" at bounding box center [740, 173] width 43 height 13
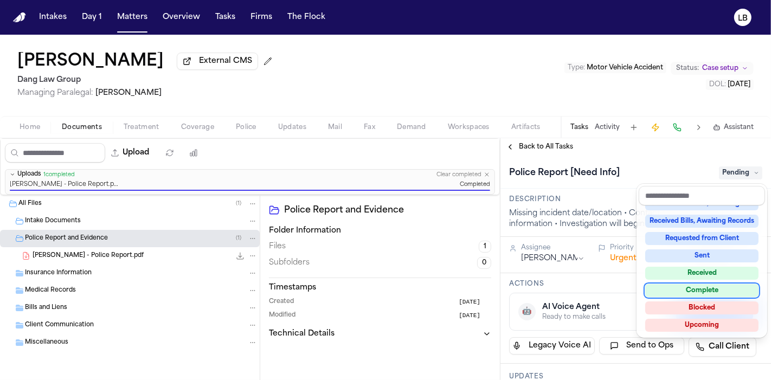
click at [717, 288] on div "Complete" at bounding box center [702, 290] width 113 height 13
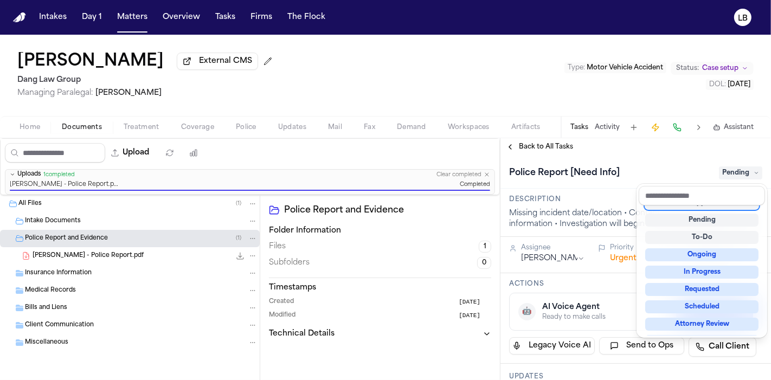
scroll to position [4, 0]
